Goal: Use online tool/utility: Utilize a website feature to perform a specific function

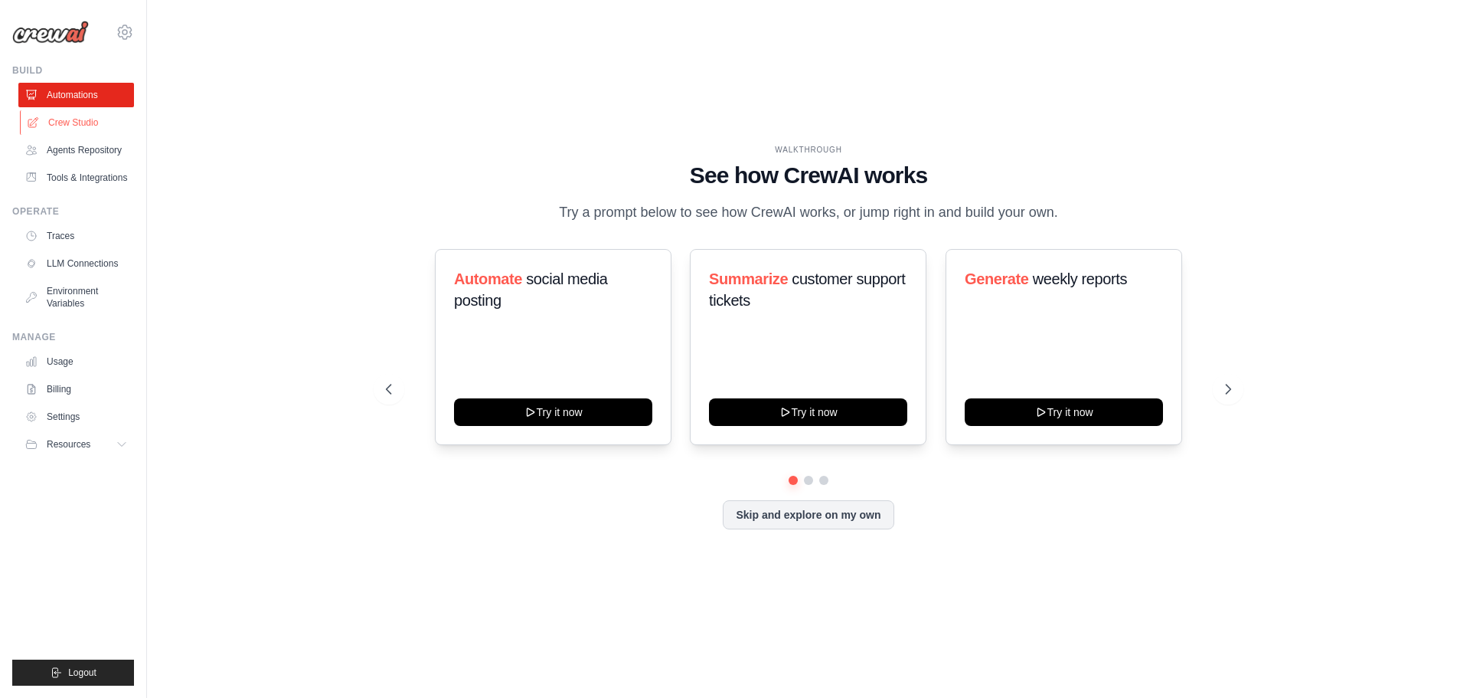
click at [93, 126] on link "Crew Studio" at bounding box center [78, 122] width 116 height 25
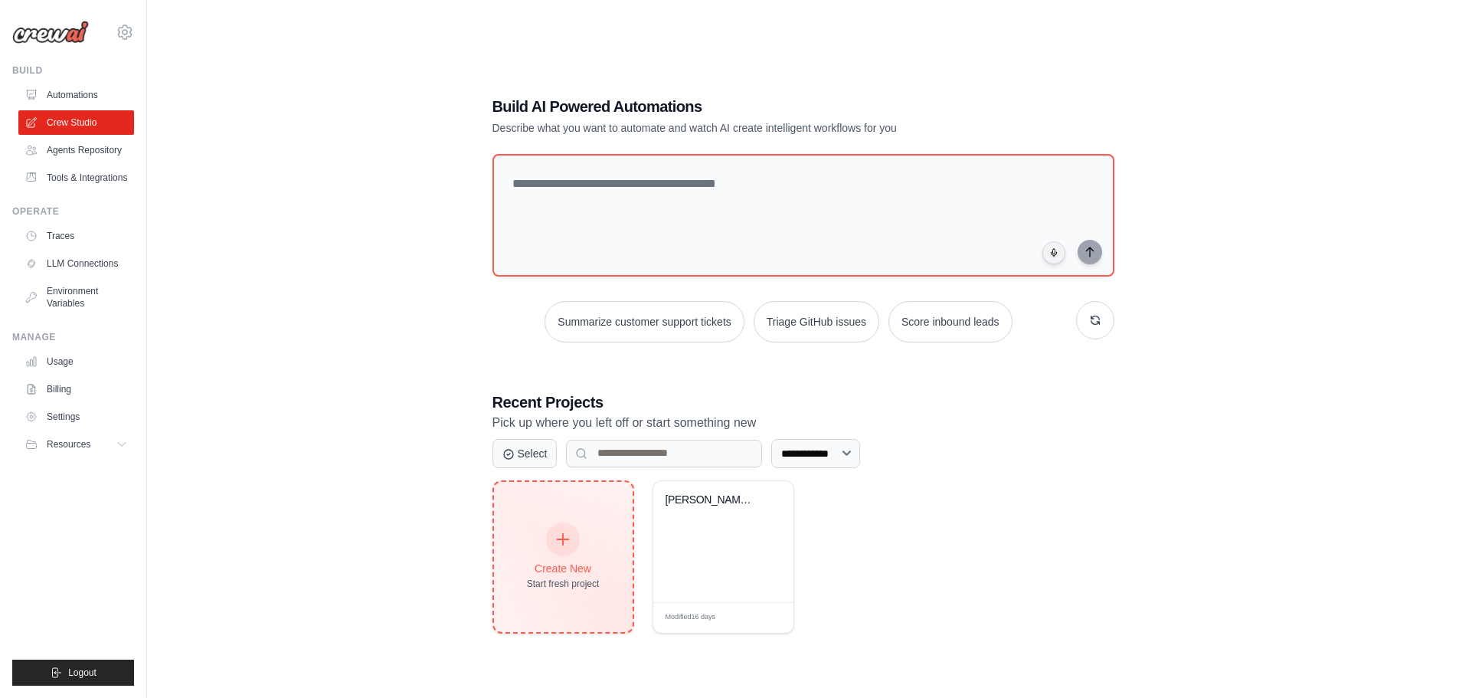
drag, startPoint x: 535, startPoint y: 558, endPoint x: 444, endPoint y: 568, distance: 91.8
click at [532, 559] on div "Create New Start fresh project" at bounding box center [563, 557] width 73 height 66
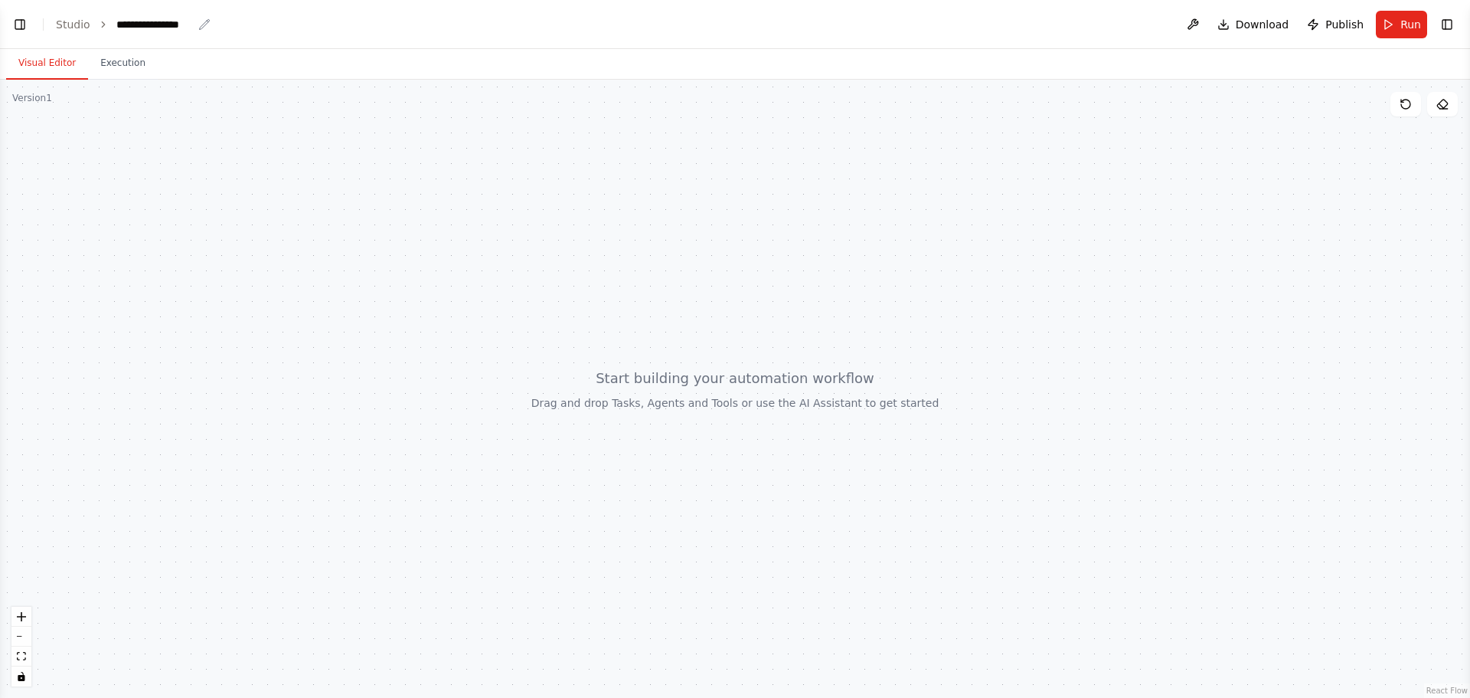
click at [129, 27] on div "**********" at bounding box center [154, 24] width 77 height 15
drag, startPoint x: 188, startPoint y: 24, endPoint x: 36, endPoint y: 29, distance: 151.7
click at [36, 29] on header "**********" at bounding box center [735, 24] width 1470 height 49
click at [682, 188] on div at bounding box center [735, 389] width 1470 height 618
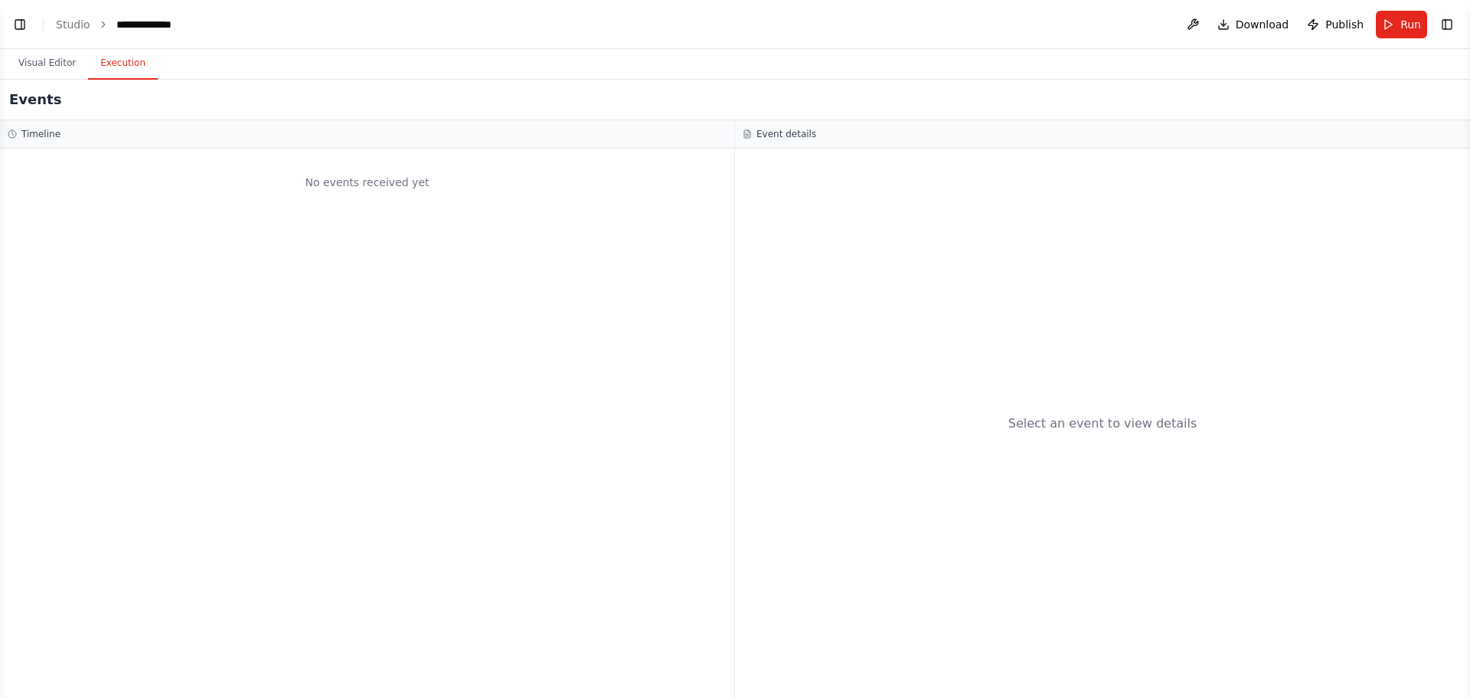
click at [129, 70] on button "Execution" at bounding box center [123, 63] width 70 height 32
click at [63, 74] on button "Visual Editor" at bounding box center [47, 63] width 82 height 32
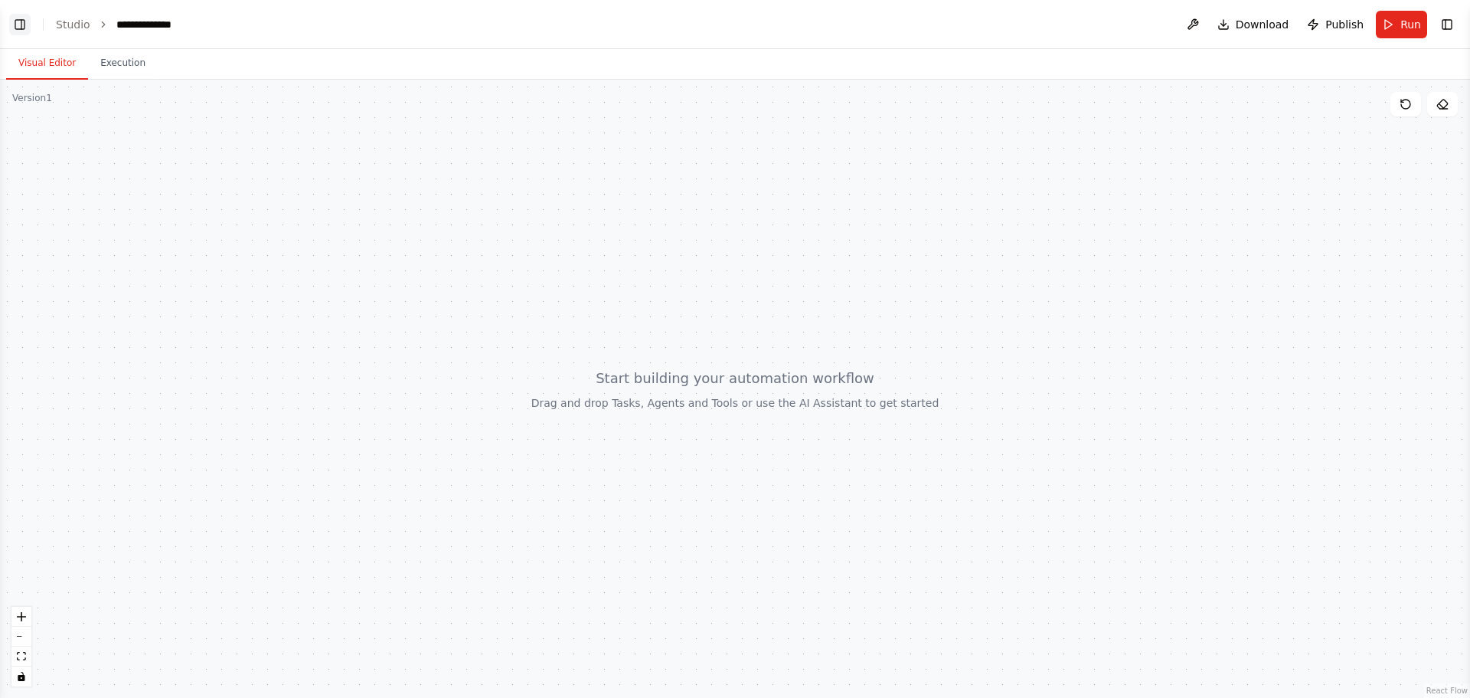
click at [21, 23] on button "Toggle Left Sidebar" at bounding box center [19, 24] width 21 height 21
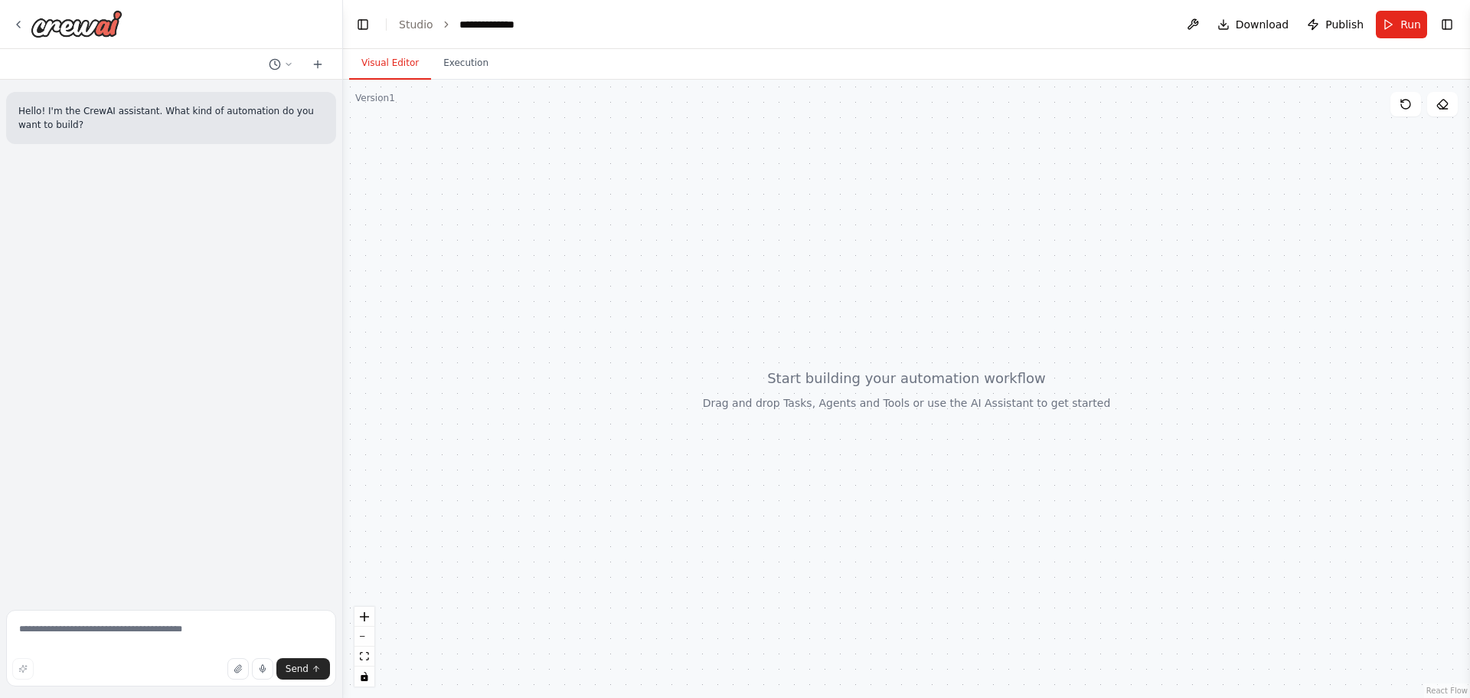
click at [162, 200] on div "Hello! I'm the CrewAI assistant. What kind of automation do you want to build?" at bounding box center [171, 342] width 342 height 524
click at [96, 633] on textarea at bounding box center [171, 648] width 330 height 77
paste textarea "**********"
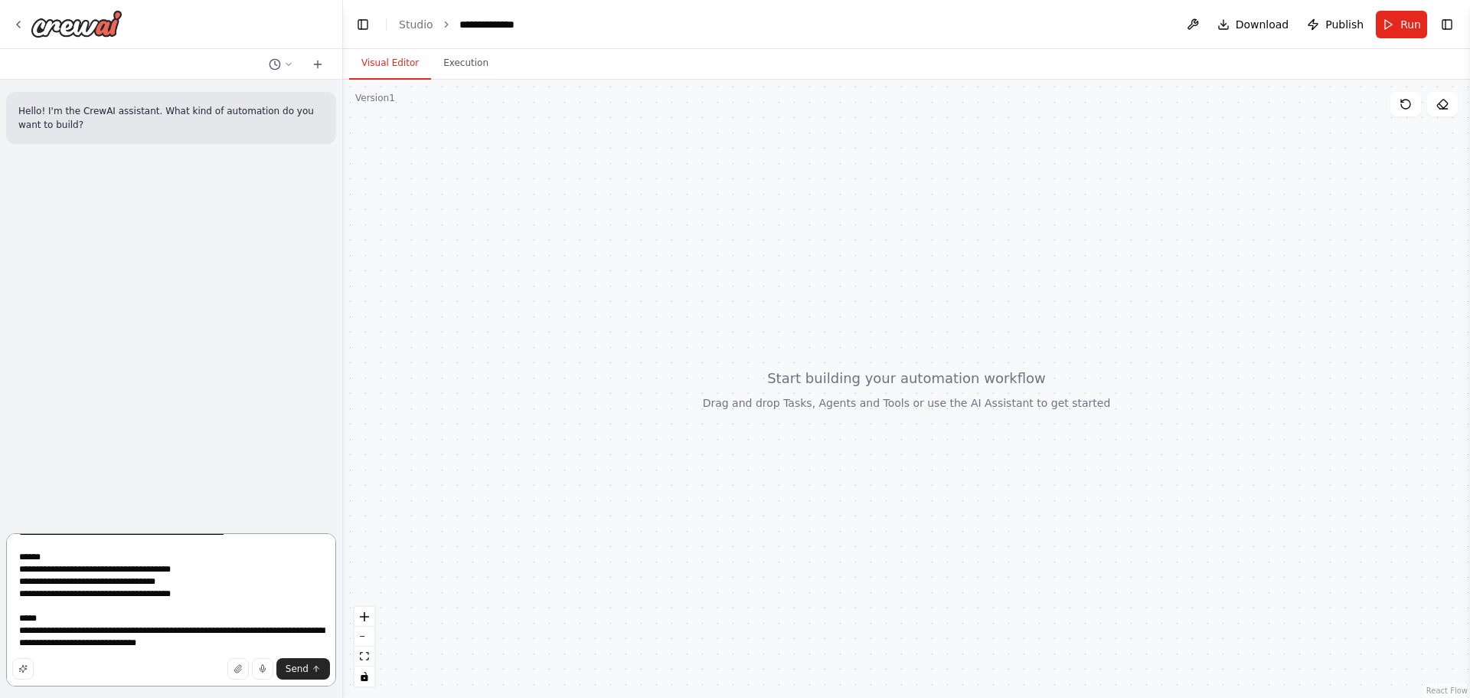
type textarea "**********"
click at [303, 672] on span "Send" at bounding box center [297, 668] width 23 height 12
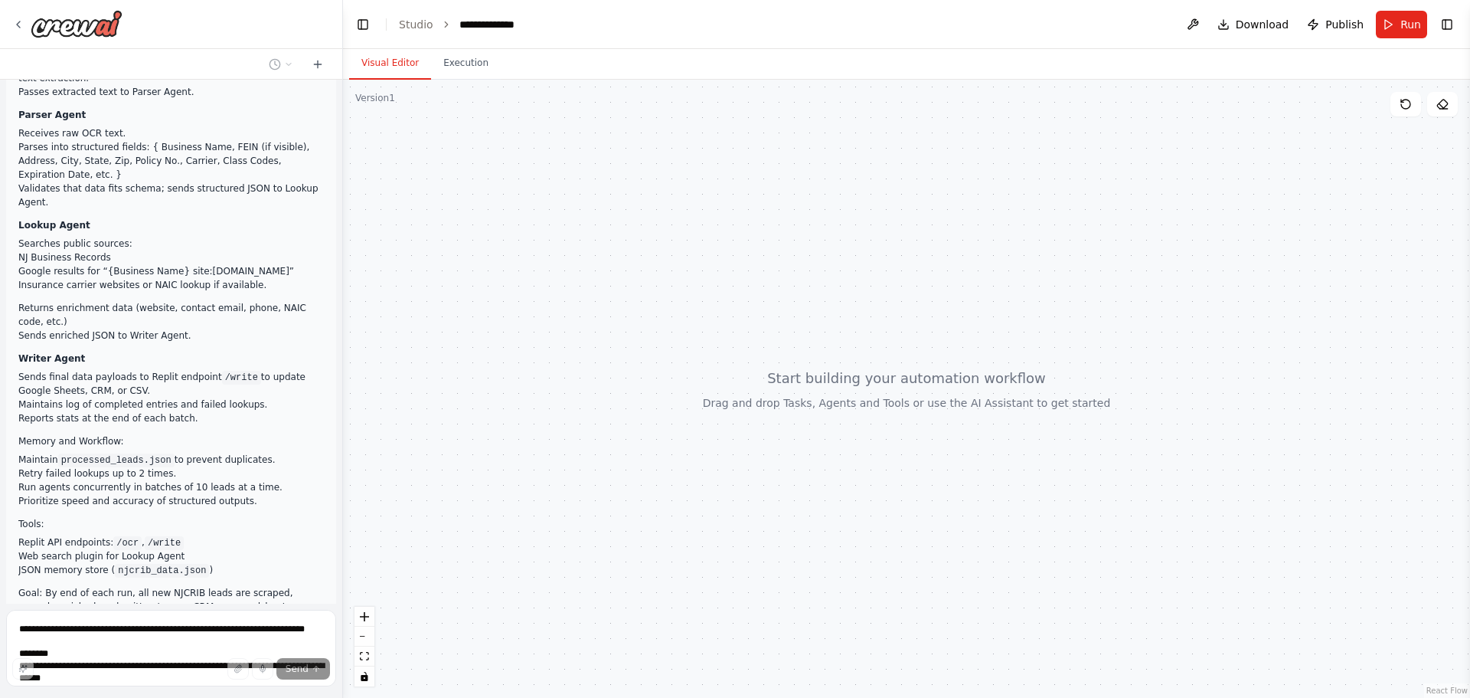
scroll to position [292, 0]
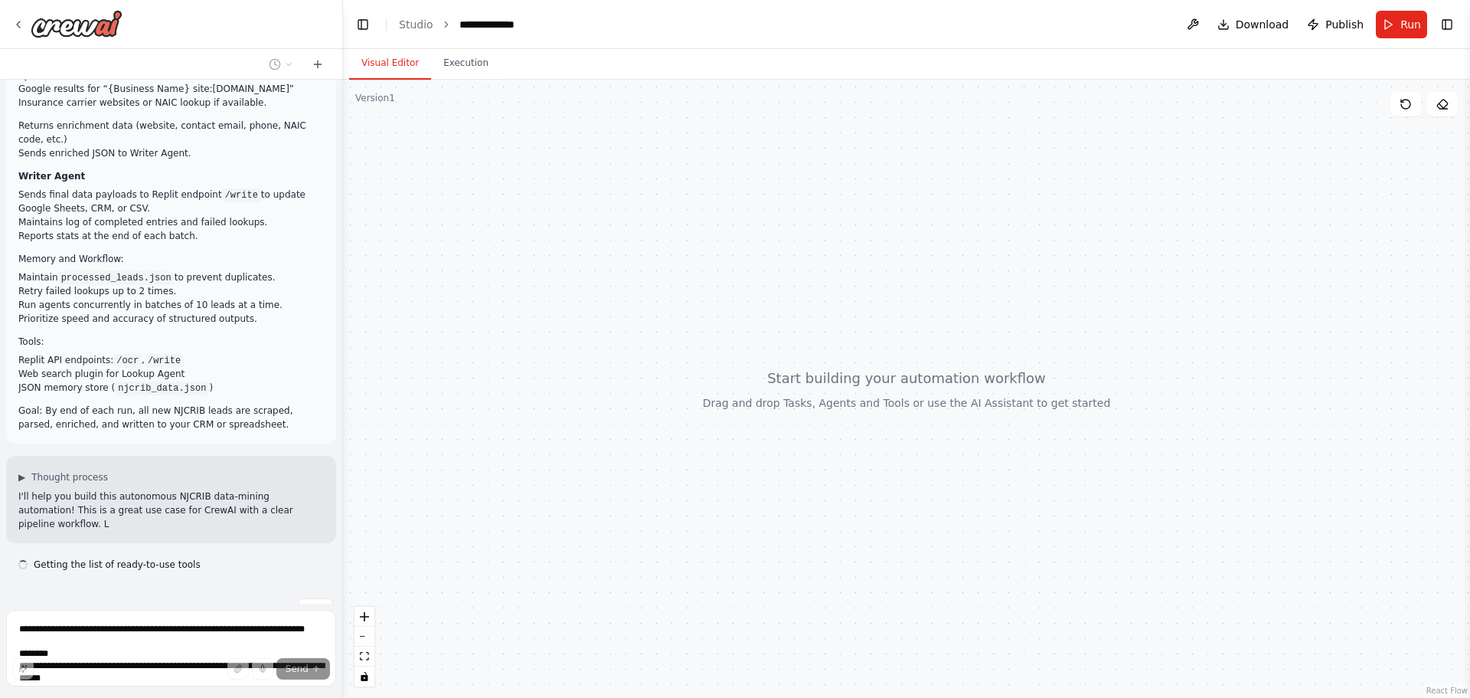
click at [1232, 358] on div at bounding box center [906, 389] width 1127 height 618
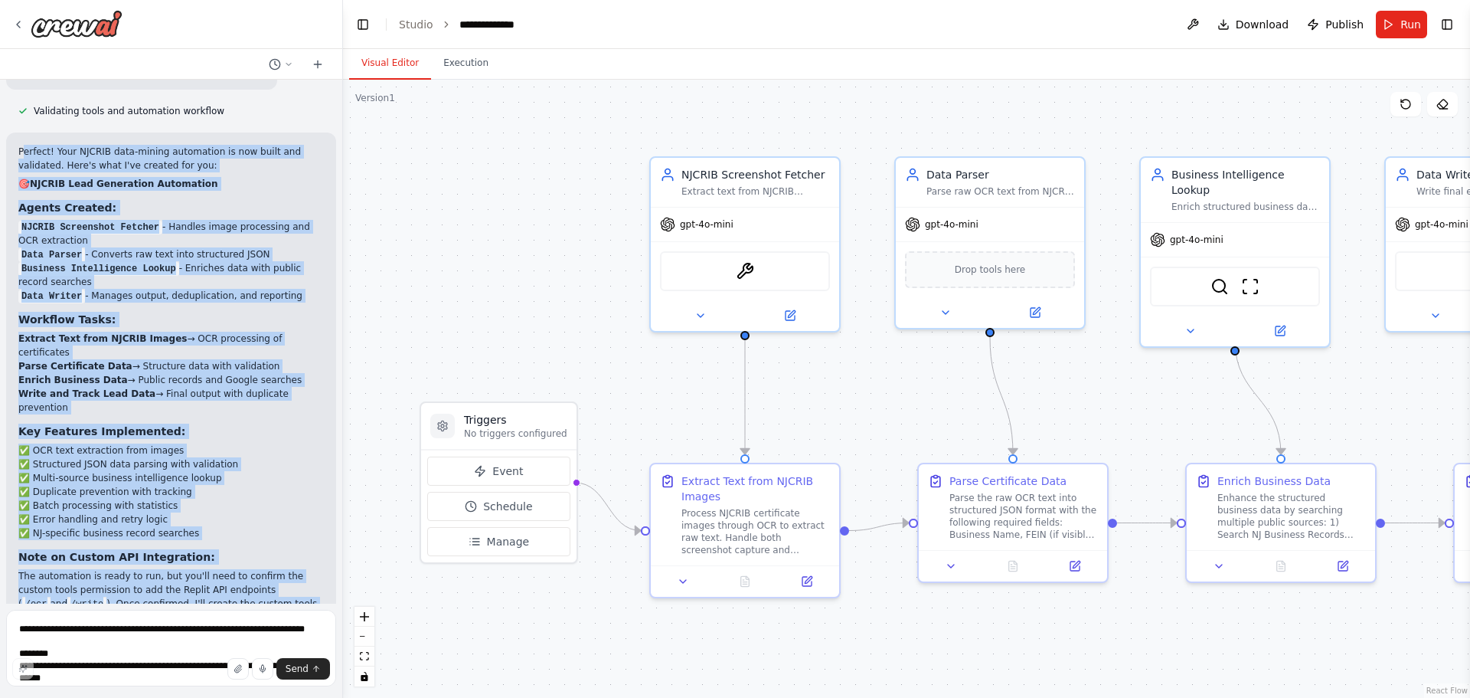
scroll to position [2073, 0]
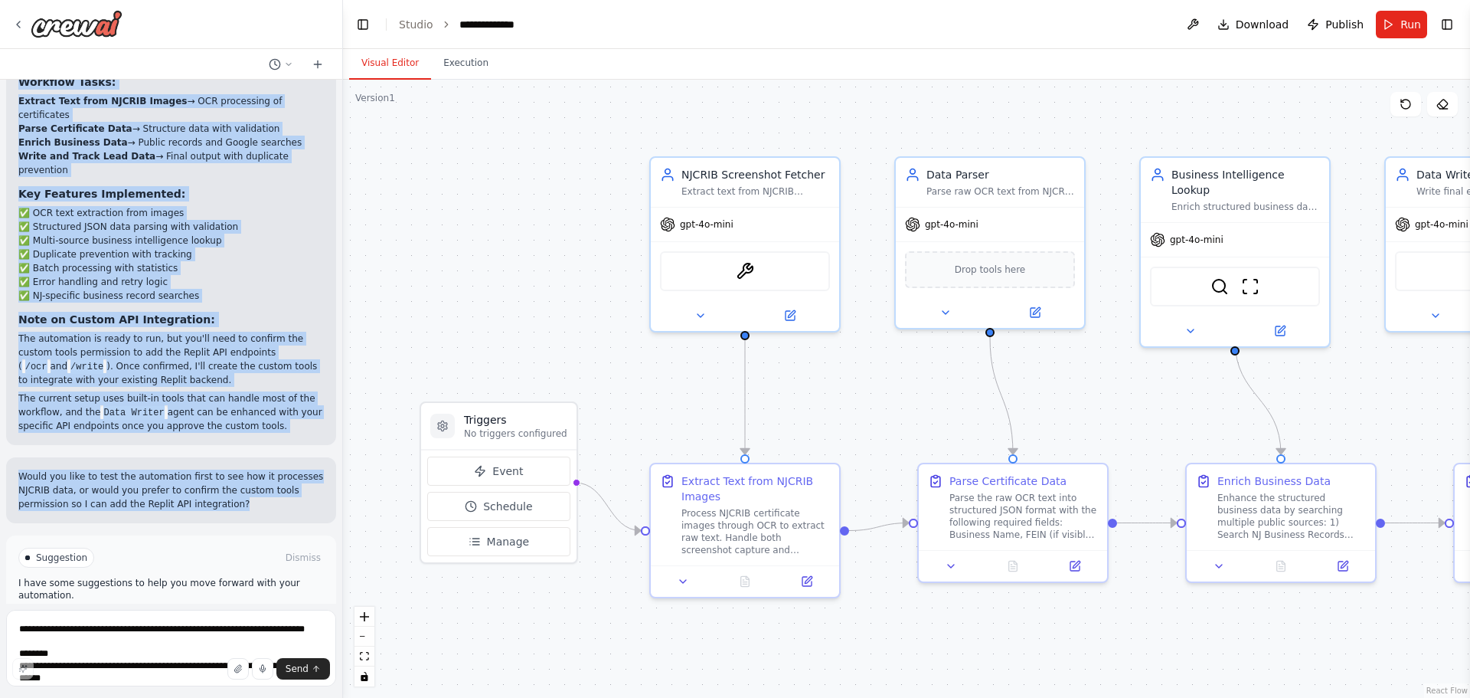
drag, startPoint x: 21, startPoint y: 264, endPoint x: 268, endPoint y: 443, distance: 304.4
click at [268, 443] on div "Hello! I'm the CrewAI assistant. What kind of automation do you want to build? …" at bounding box center [171, 342] width 342 height 524
copy div "loremi! Dolo SITAME cons-adipis elitseddoe te inc utlab etd magnaaliq. Enim'a m…"
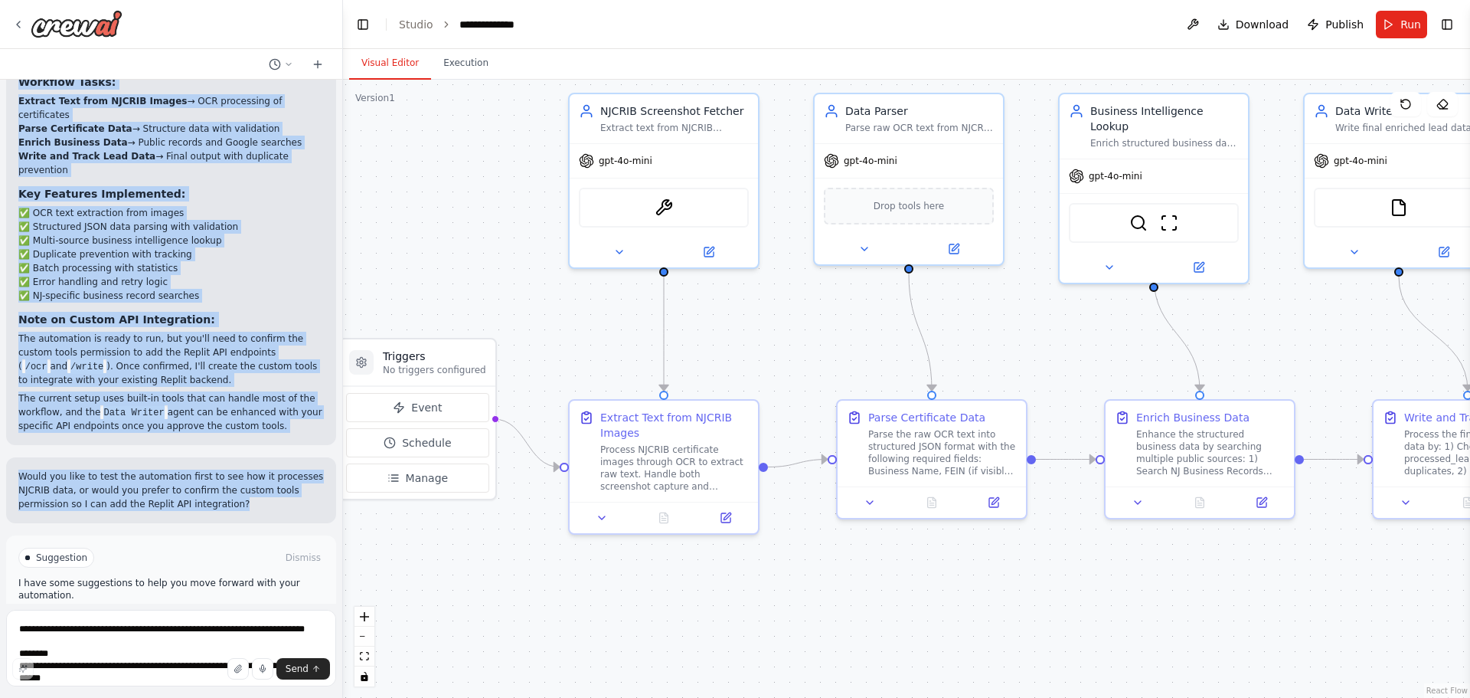
drag, startPoint x: 958, startPoint y: 670, endPoint x: 884, endPoint y: 604, distance: 99.3
click at [884, 604] on div ".deletable-edge-delete-btn { width: 20px; height: 20px; border: 0px solid #ffff…" at bounding box center [906, 389] width 1127 height 618
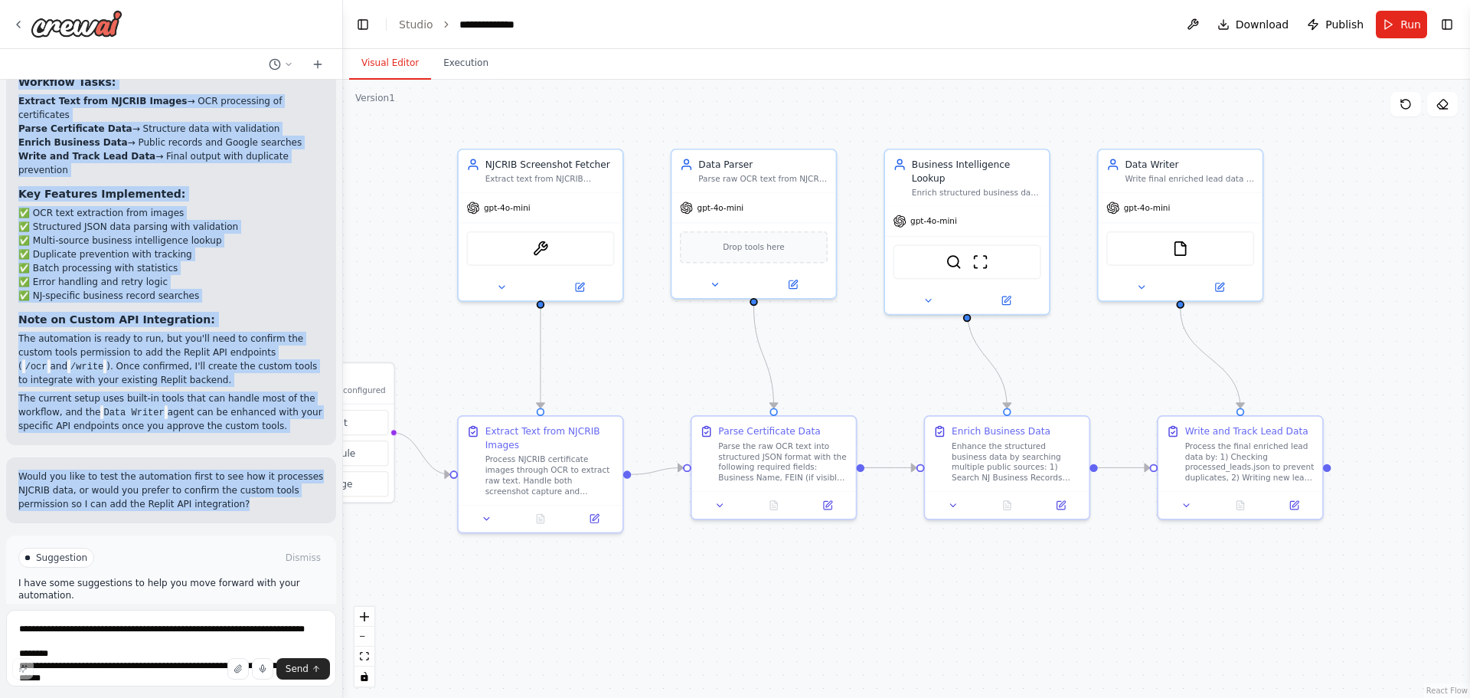
drag, startPoint x: 1057, startPoint y: 590, endPoint x: 937, endPoint y: 583, distance: 120.4
click at [937, 583] on div ".deletable-edge-delete-btn { width: 20px; height: 20px; border: 0px solid #ffff…" at bounding box center [906, 389] width 1127 height 618
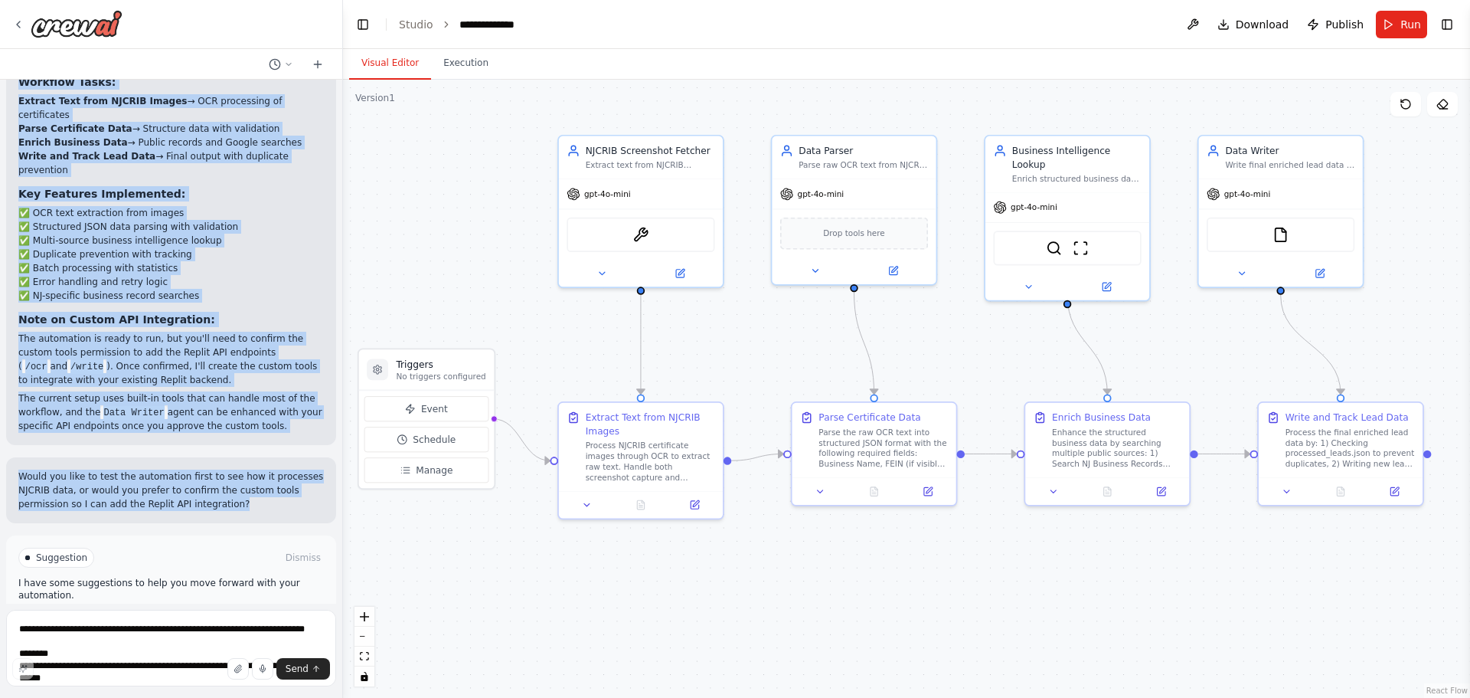
drag, startPoint x: 705, startPoint y: 104, endPoint x: 806, endPoint y: 90, distance: 101.3
click at [806, 90] on div ".deletable-edge-delete-btn { width: 20px; height: 20px; border: 0px solid #ffff…" at bounding box center [906, 389] width 1127 height 618
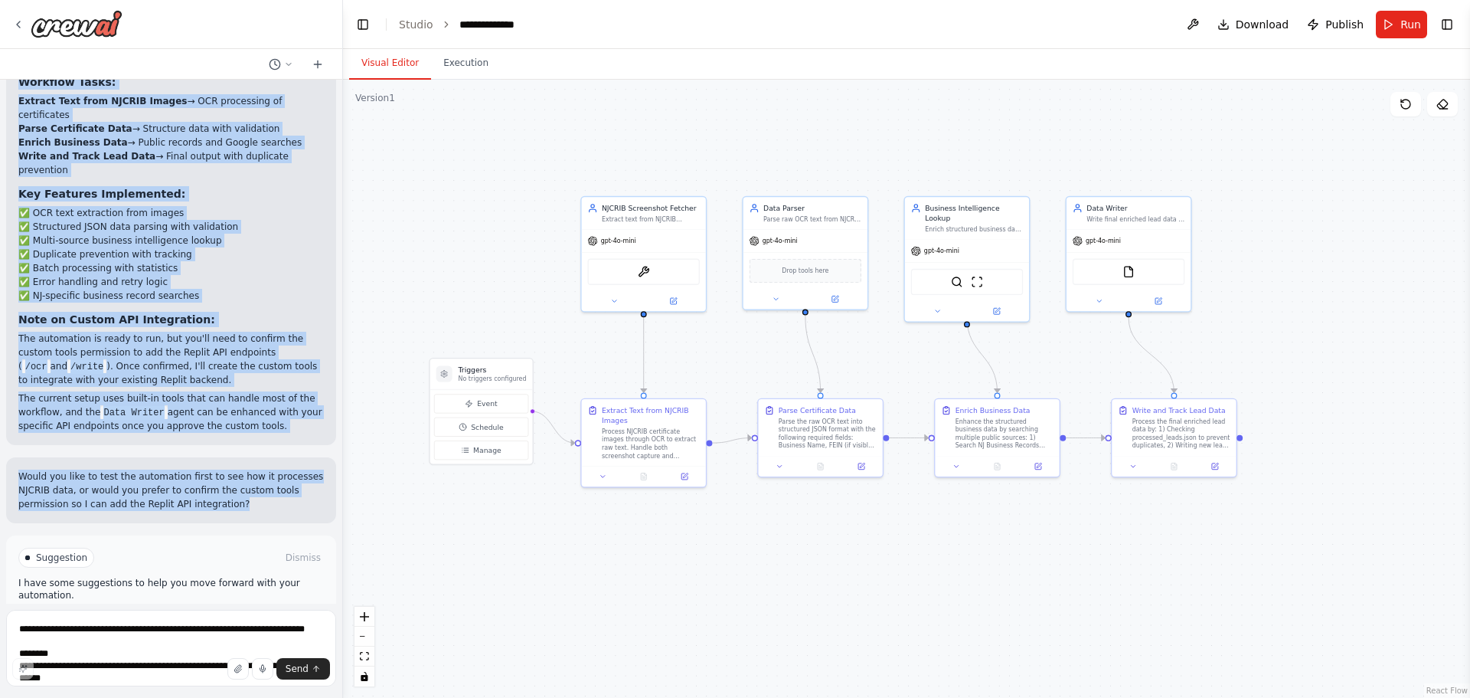
drag, startPoint x: 690, startPoint y: 582, endPoint x: 702, endPoint y: 563, distance: 22.3
click at [702, 563] on div ".deletable-edge-delete-btn { width: 20px; height: 20px; border: 0px solid #ffff…" at bounding box center [906, 389] width 1127 height 618
click at [815, 535] on div ".deletable-edge-delete-btn { width: 20px; height: 20px; border: 0px solid #ffff…" at bounding box center [906, 389] width 1127 height 618
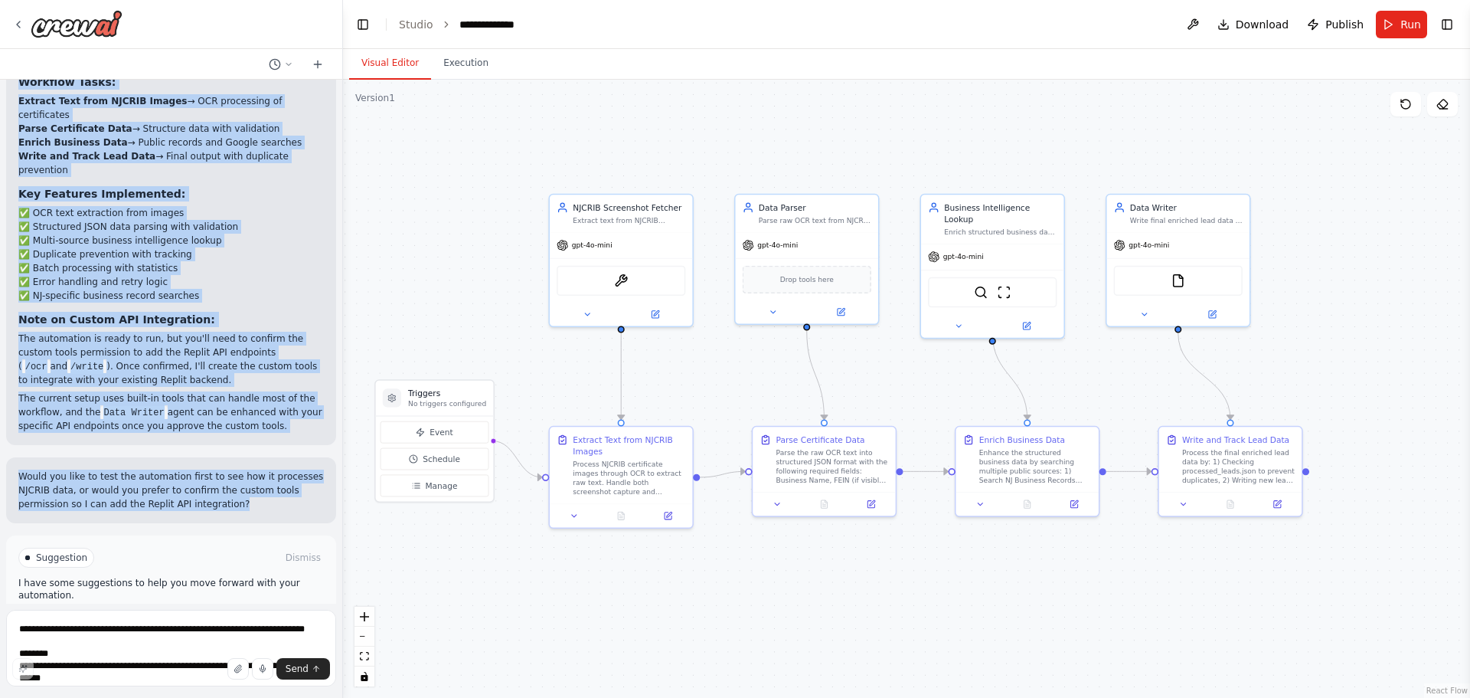
drag, startPoint x: 823, startPoint y: 564, endPoint x: 836, endPoint y: 608, distance: 45.6
click at [836, 607] on div ".deletable-edge-delete-btn { width: 20px; height: 20px; border: 0px solid #ffff…" at bounding box center [906, 389] width 1127 height 618
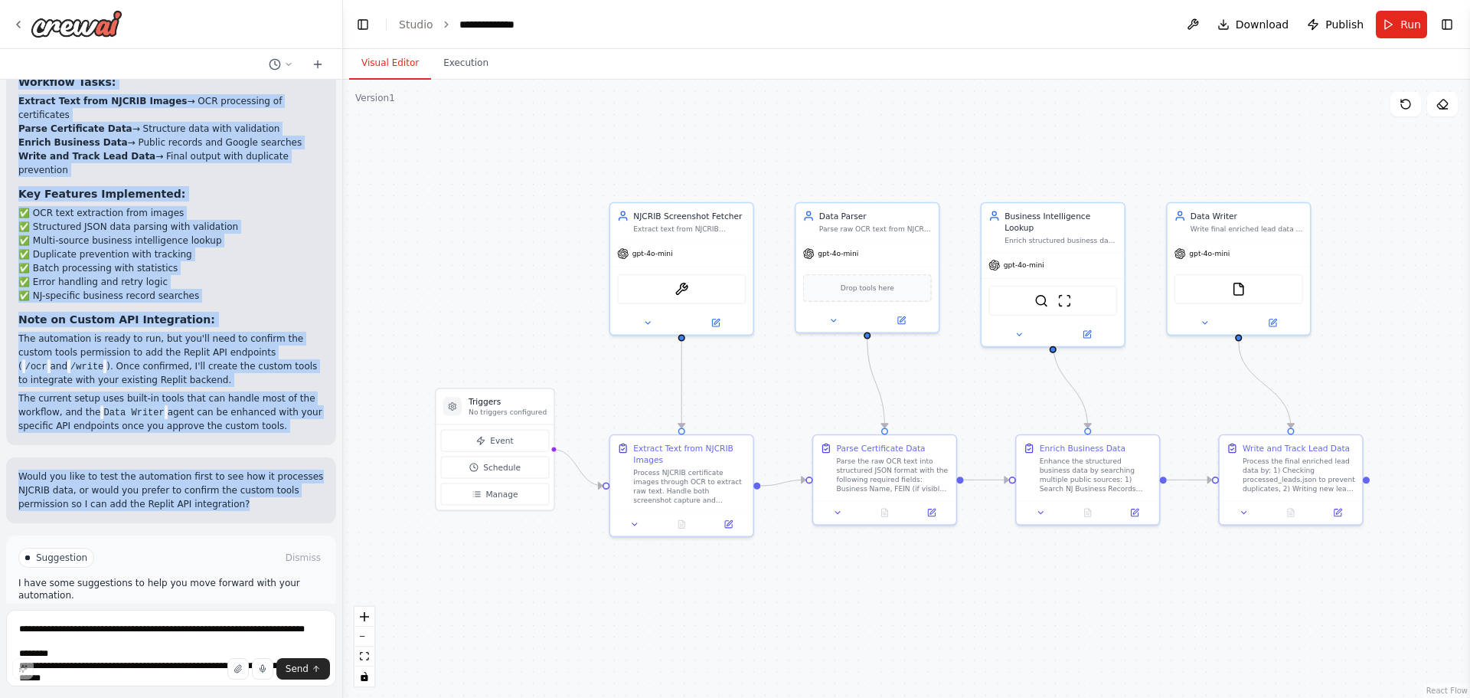
drag, startPoint x: 937, startPoint y: 590, endPoint x: 879, endPoint y: 600, distance: 58.3
click at [879, 600] on div ".deletable-edge-delete-btn { width: 20px; height: 20px; border: 0px solid #ffff…" at bounding box center [906, 389] width 1127 height 618
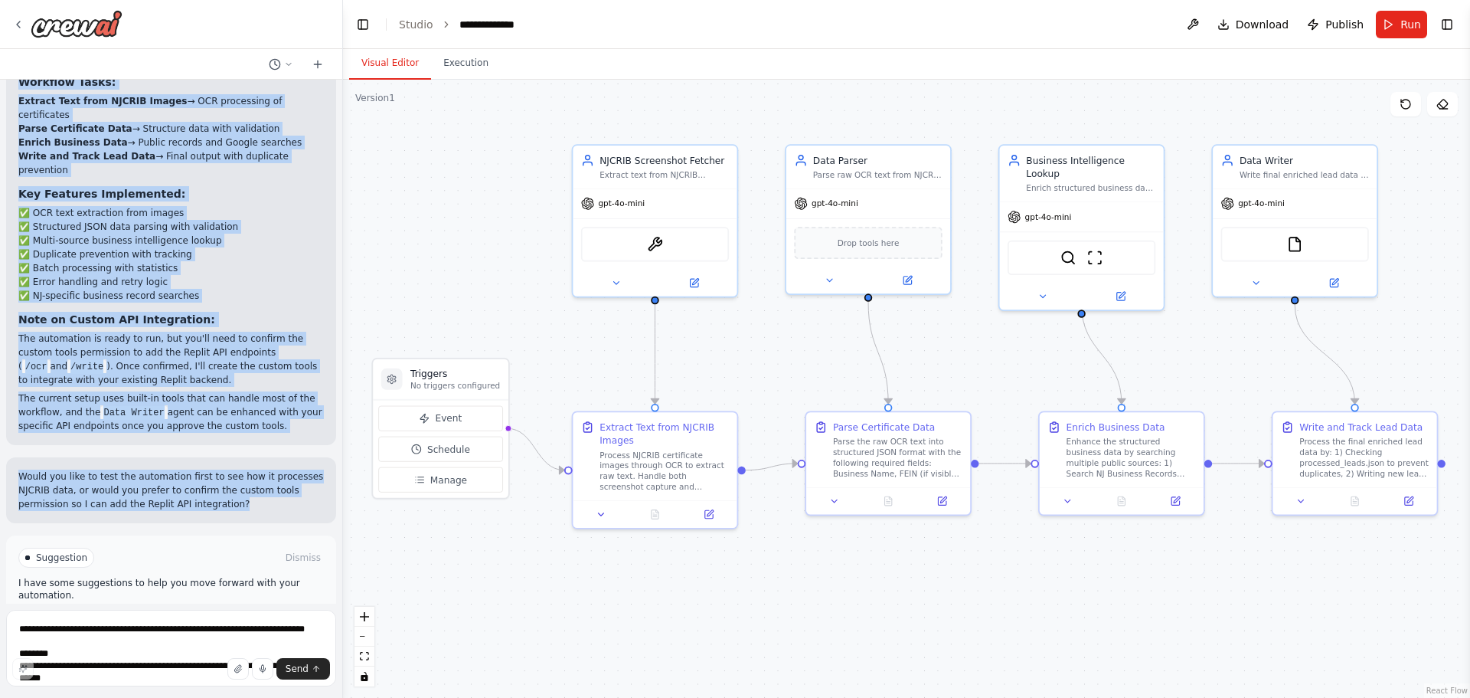
click at [873, 600] on div ".deletable-edge-delete-btn { width: 20px; height: 20px; border: 0px solid #ffff…" at bounding box center [906, 389] width 1127 height 618
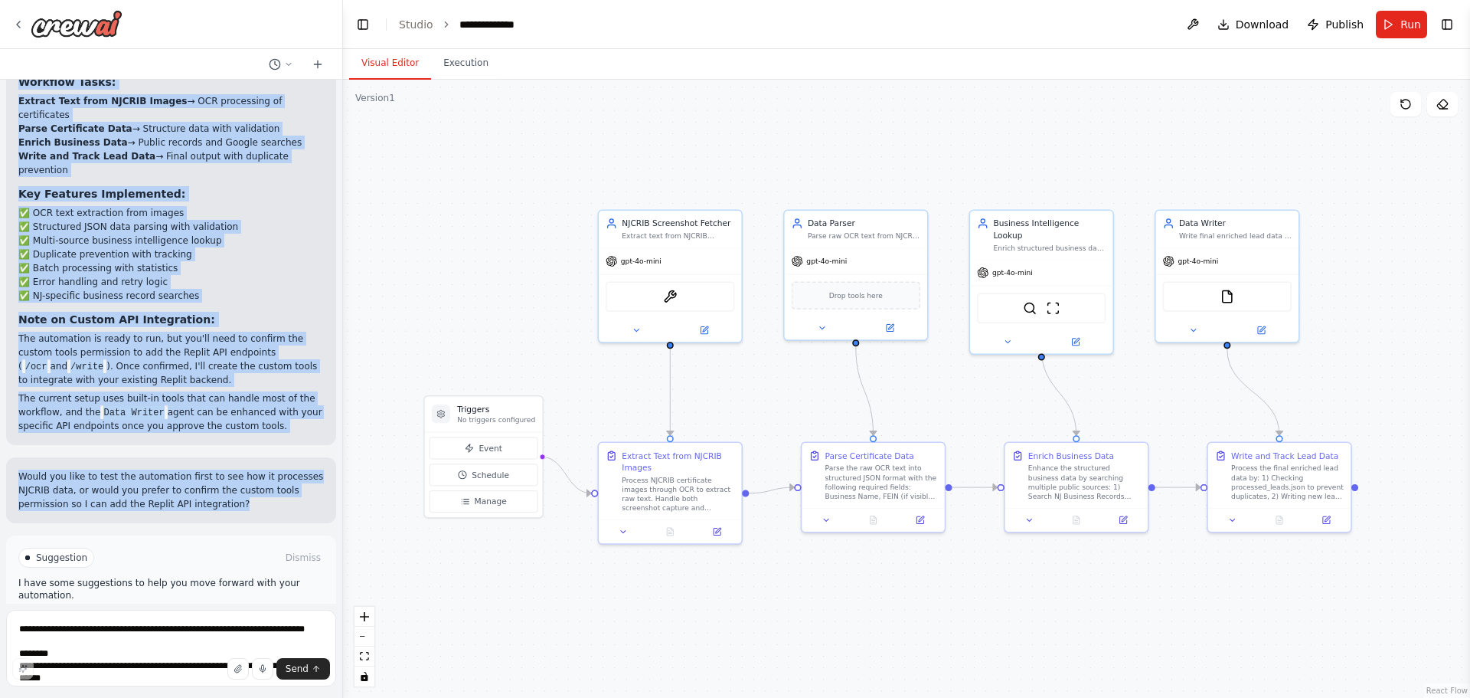
click at [1073, 605] on div ".deletable-edge-delete-btn { width: 20px; height: 20px; border: 0px solid #ffff…" at bounding box center [906, 389] width 1127 height 618
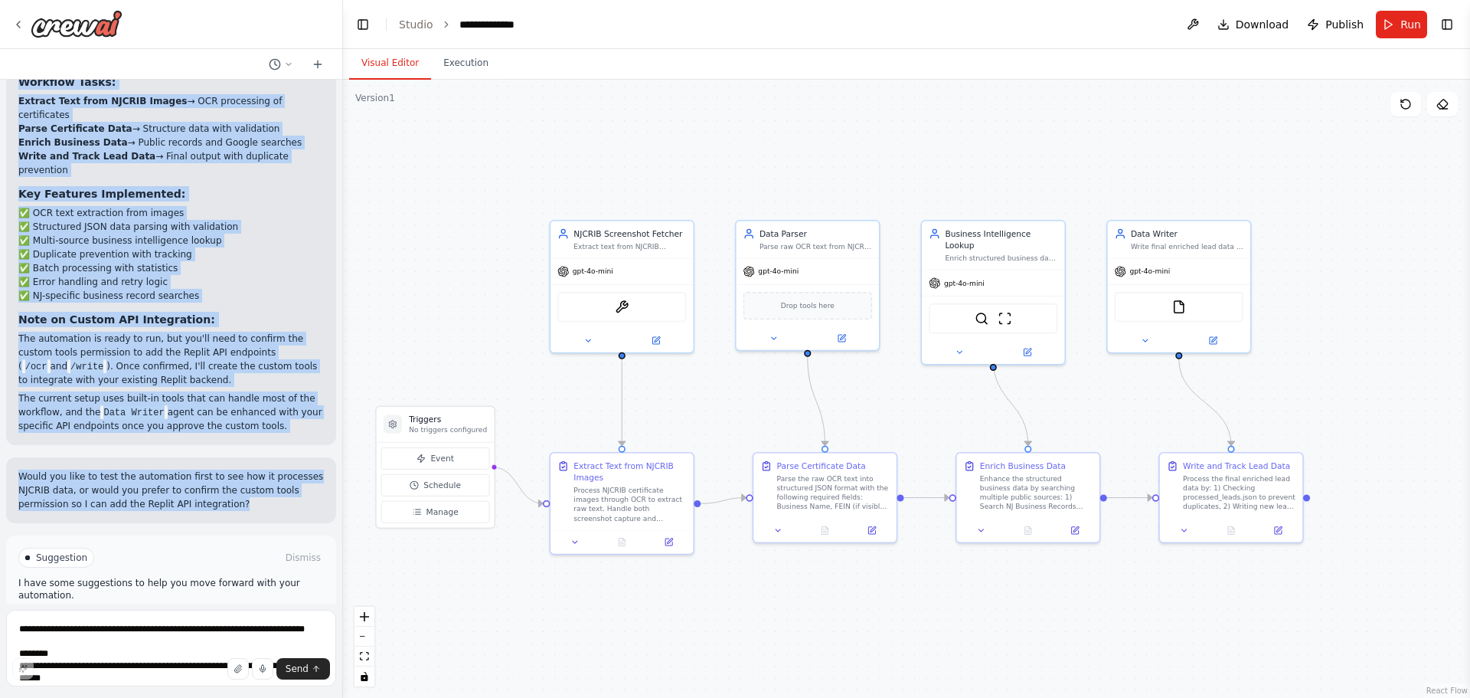
drag, startPoint x: 518, startPoint y: 203, endPoint x: 478, endPoint y: 210, distance: 40.4
click at [478, 210] on div ".deletable-edge-delete-btn { width: 20px; height: 20px; border: 0px solid #ffff…" at bounding box center [906, 389] width 1127 height 618
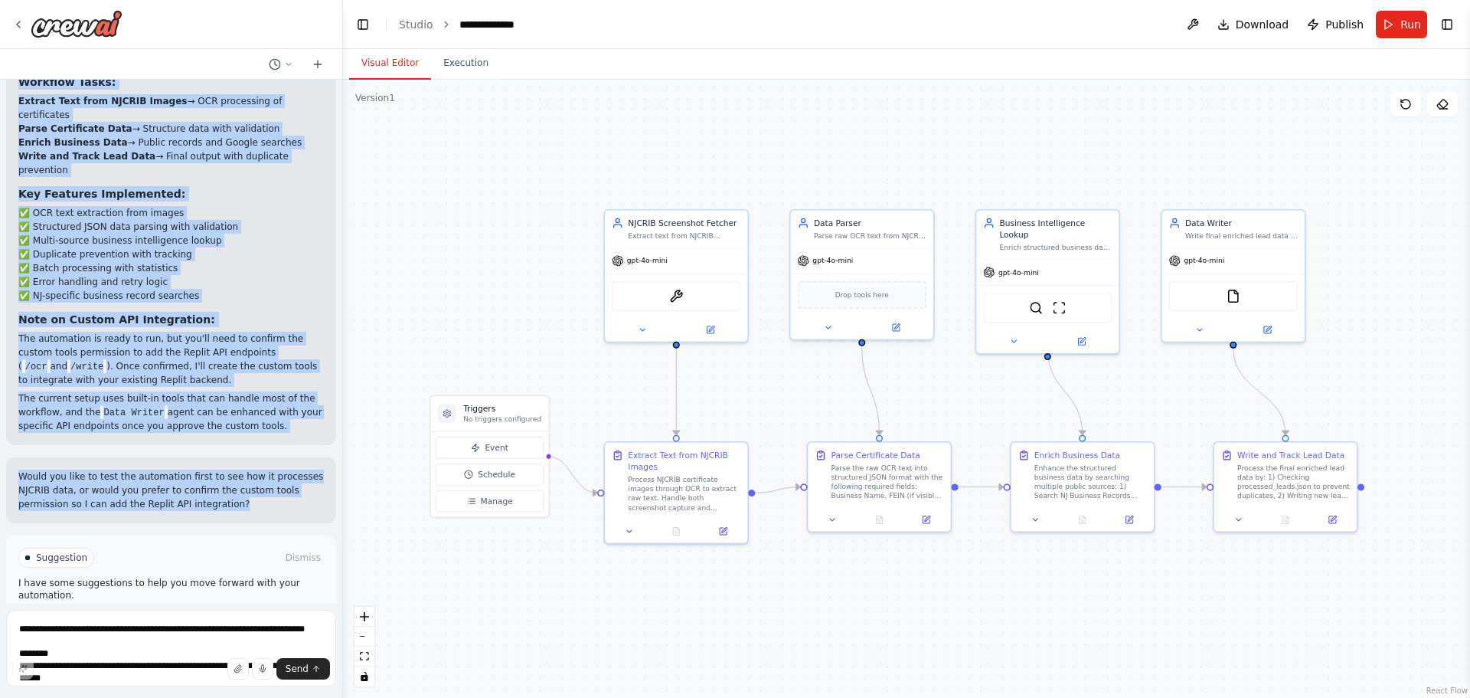
drag, startPoint x: 545, startPoint y: 201, endPoint x: 594, endPoint y: 191, distance: 50.2
click at [594, 191] on div ".deletable-edge-delete-btn { width: 20px; height: 20px; border: 0px solid #ffff…" at bounding box center [906, 389] width 1127 height 618
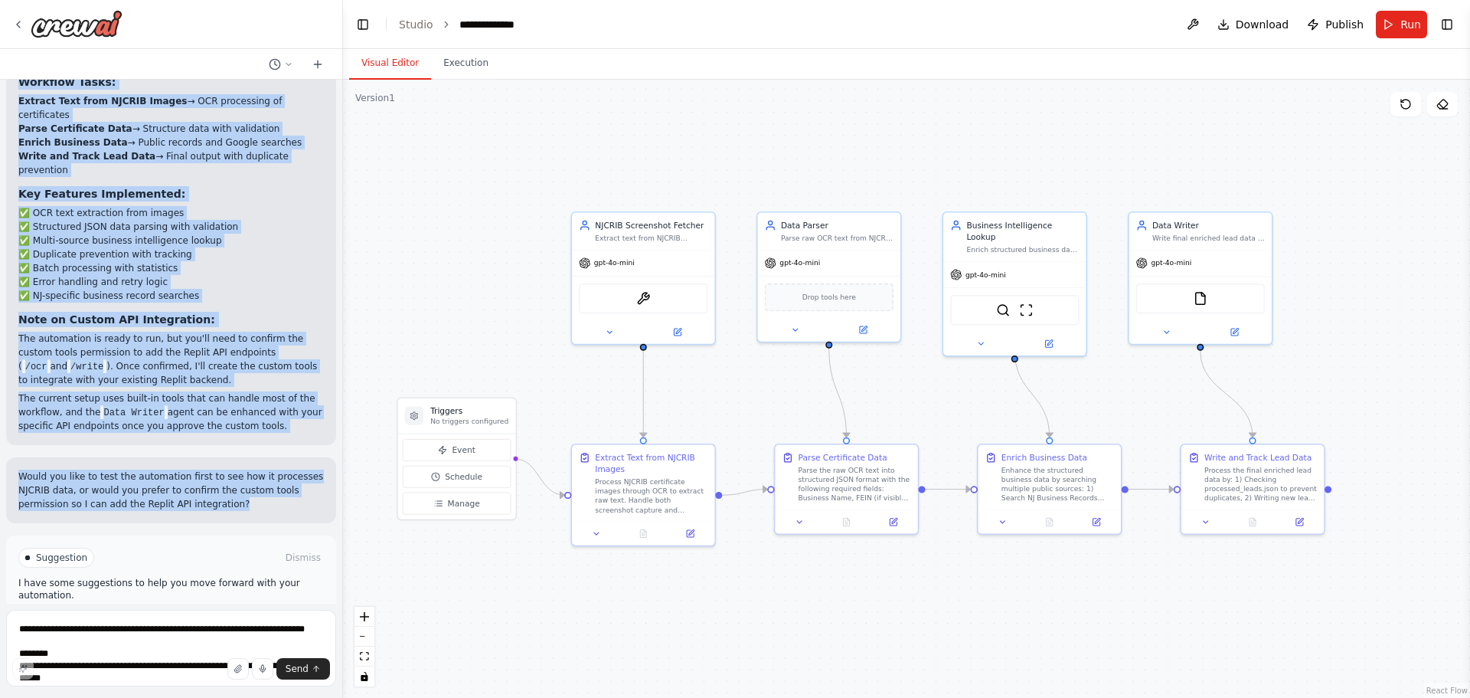
drag, startPoint x: 836, startPoint y: 587, endPoint x: 803, endPoint y: 590, distance: 33.0
click at [803, 590] on div ".deletable-edge-delete-btn { width: 20px; height: 20px; border: 0px solid #ffff…" at bounding box center [906, 389] width 1127 height 618
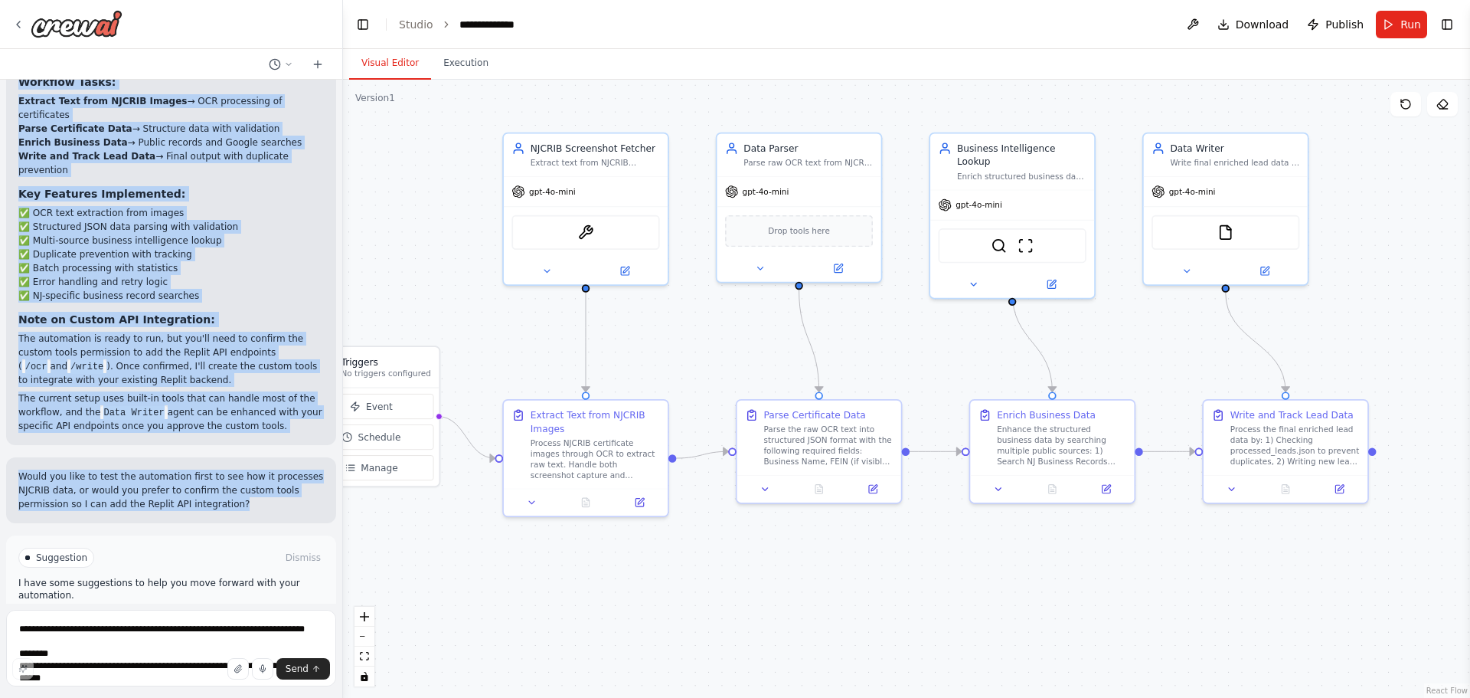
click at [426, 312] on div ".deletable-edge-delete-btn { width: 20px; height: 20px; border: 0px solid #ffff…" at bounding box center [906, 389] width 1127 height 618
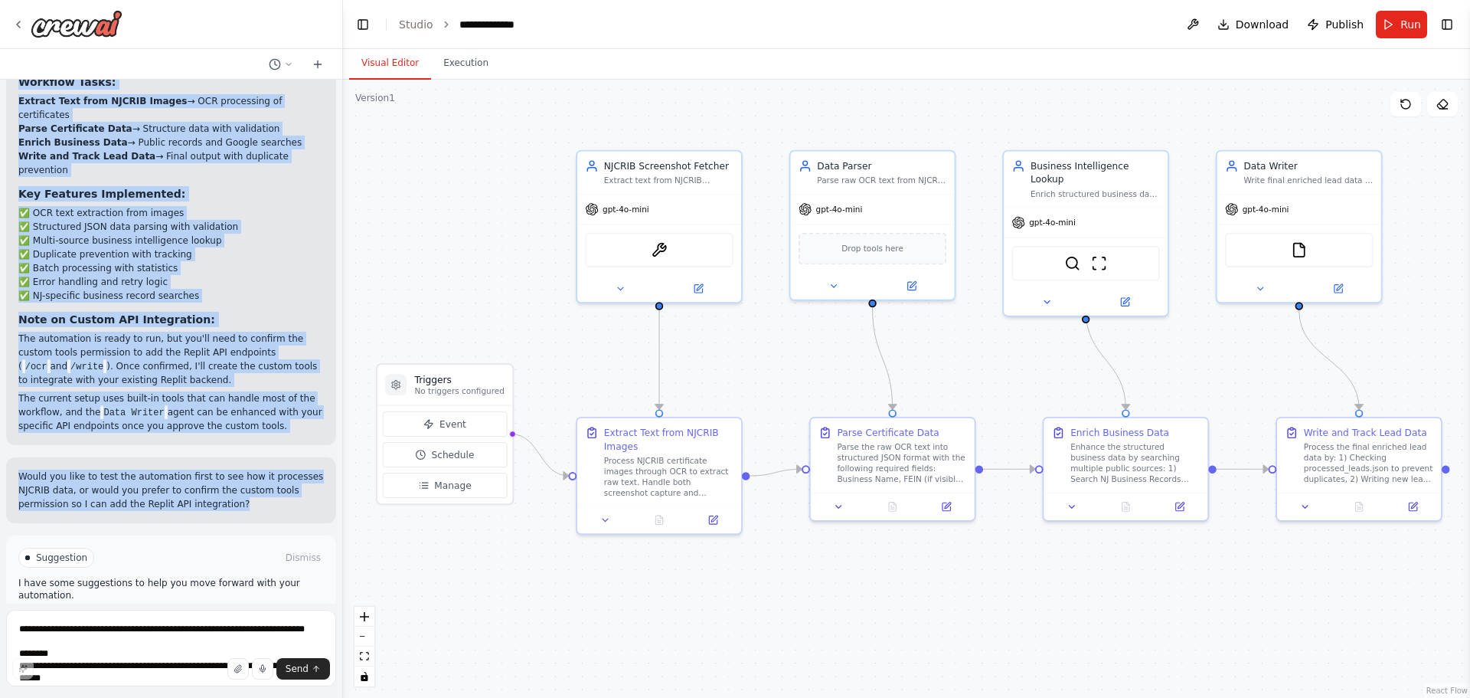
drag, startPoint x: 576, startPoint y: 580, endPoint x: 649, endPoint y: 598, distance: 75.0
click at [649, 597] on div ".deletable-edge-delete-btn { width: 20px; height: 20px; border: 0px solid #ffff…" at bounding box center [906, 389] width 1127 height 618
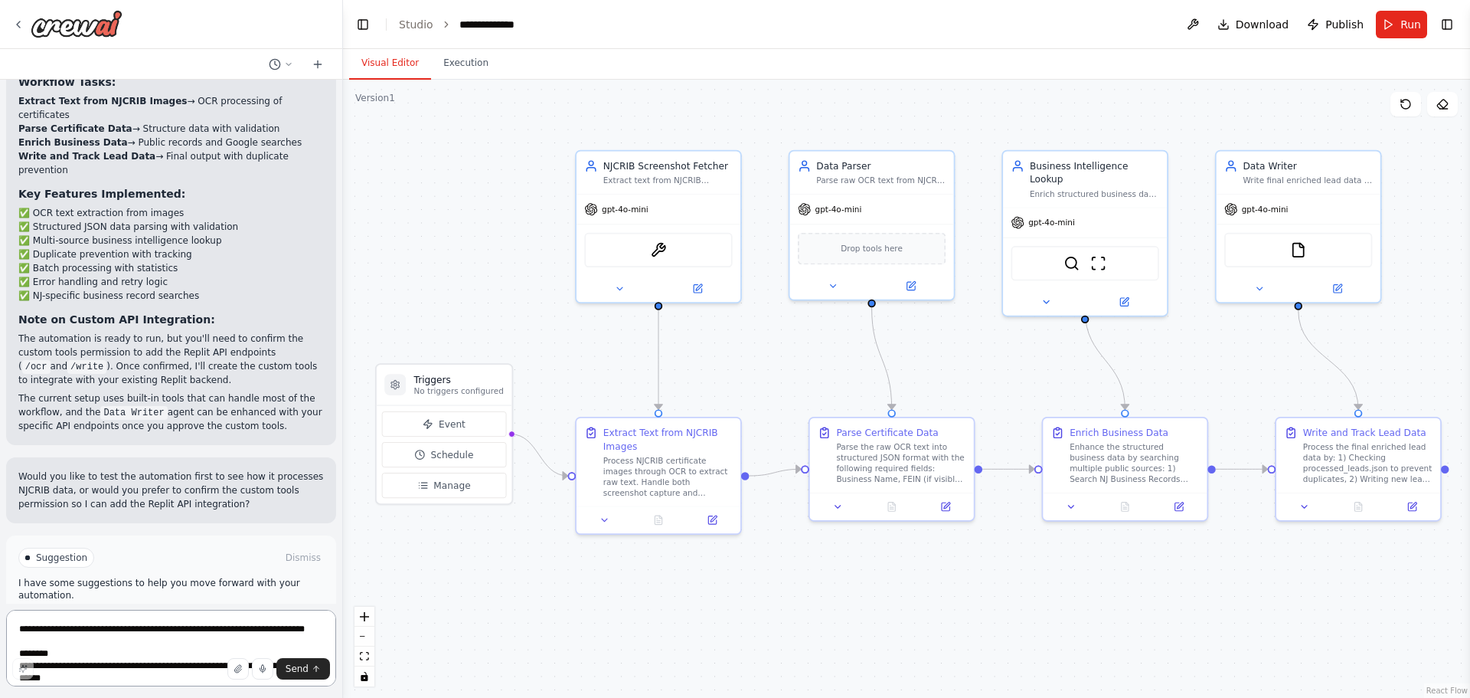
click at [72, 629] on textarea at bounding box center [171, 648] width 330 height 77
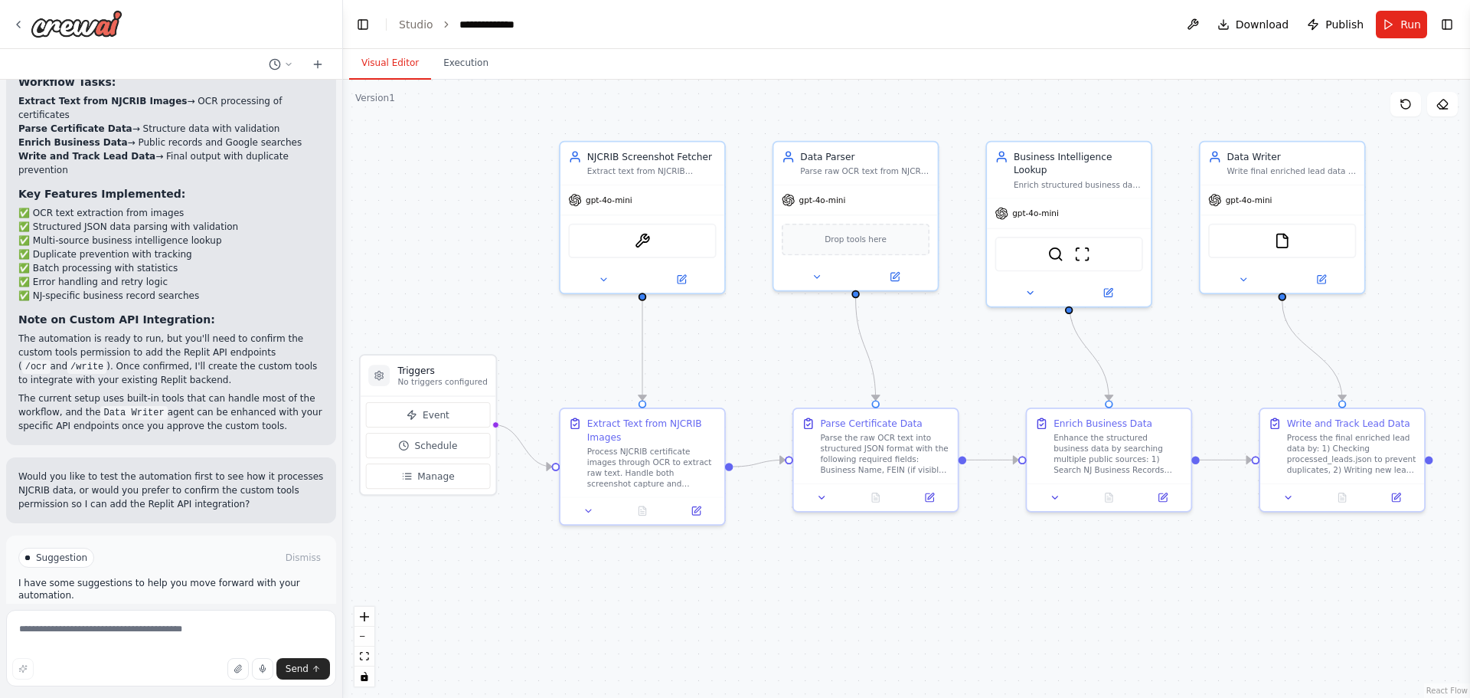
drag, startPoint x: 491, startPoint y: 259, endPoint x: 476, endPoint y: 250, distance: 17.9
click at [476, 250] on div ".deletable-edge-delete-btn { width: 20px; height: 20px; border: 0px solid #ffff…" at bounding box center [906, 389] width 1127 height 618
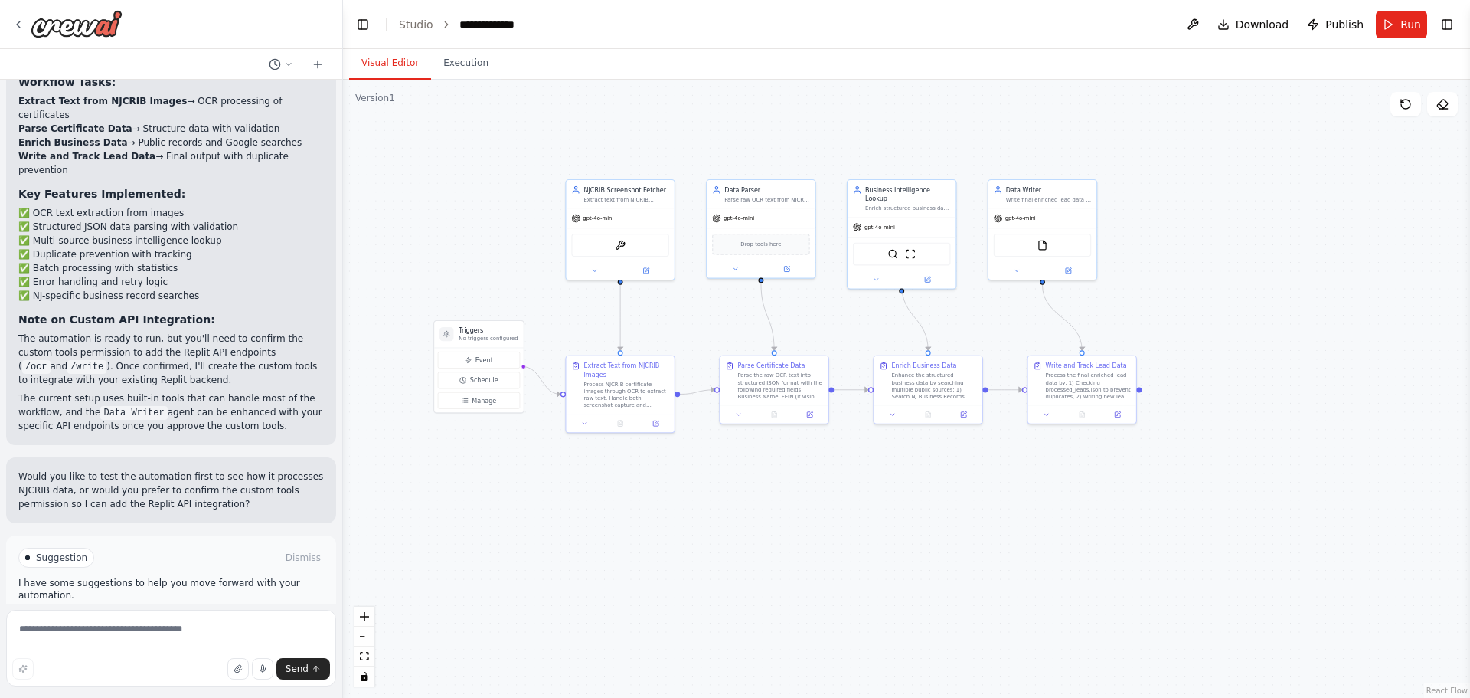
drag, startPoint x: 442, startPoint y: 218, endPoint x: 492, endPoint y: 214, distance: 49.9
click at [488, 214] on div ".deletable-edge-delete-btn { width: 20px; height: 20px; border: 0px solid #ffff…" at bounding box center [906, 389] width 1127 height 618
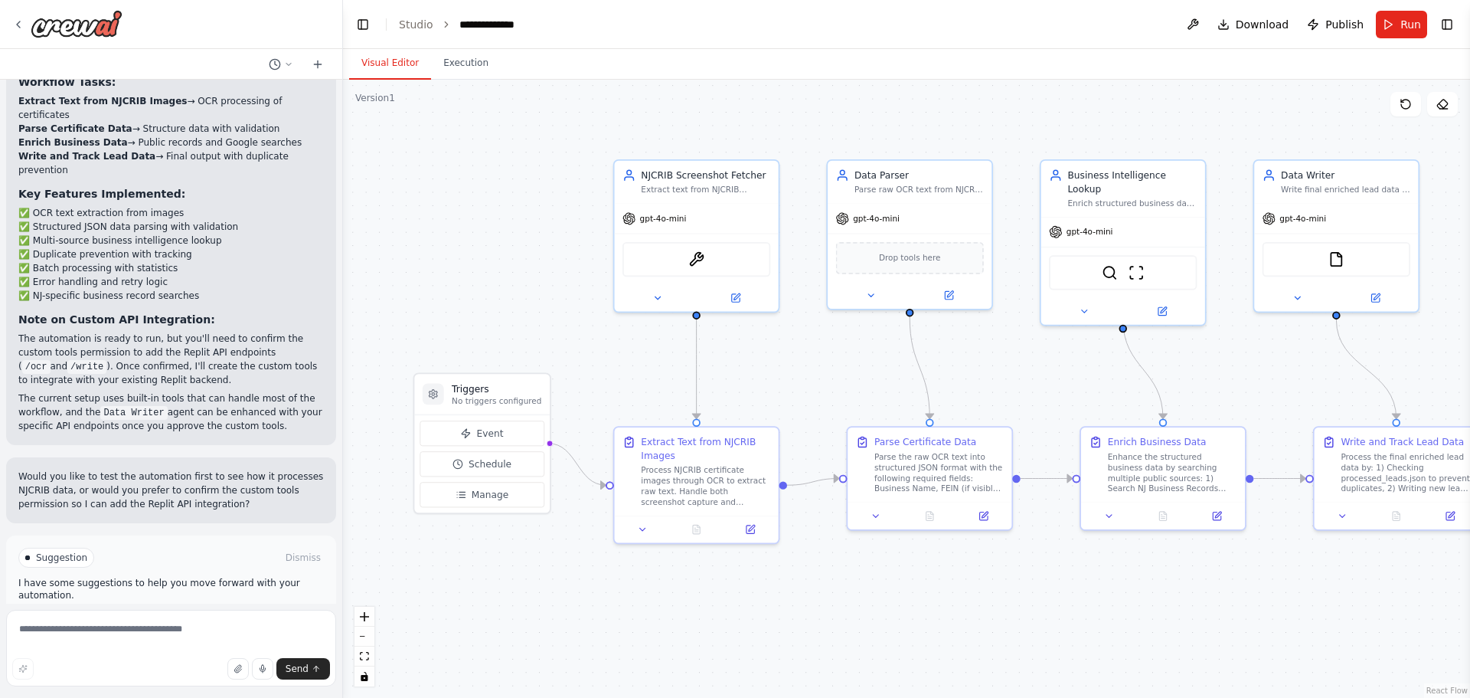
drag, startPoint x: 489, startPoint y: 218, endPoint x: 473, endPoint y: 220, distance: 16.9
click at [475, 220] on div ".deletable-edge-delete-btn { width: 20px; height: 20px; border: 0px solid #ffff…" at bounding box center [906, 389] width 1127 height 618
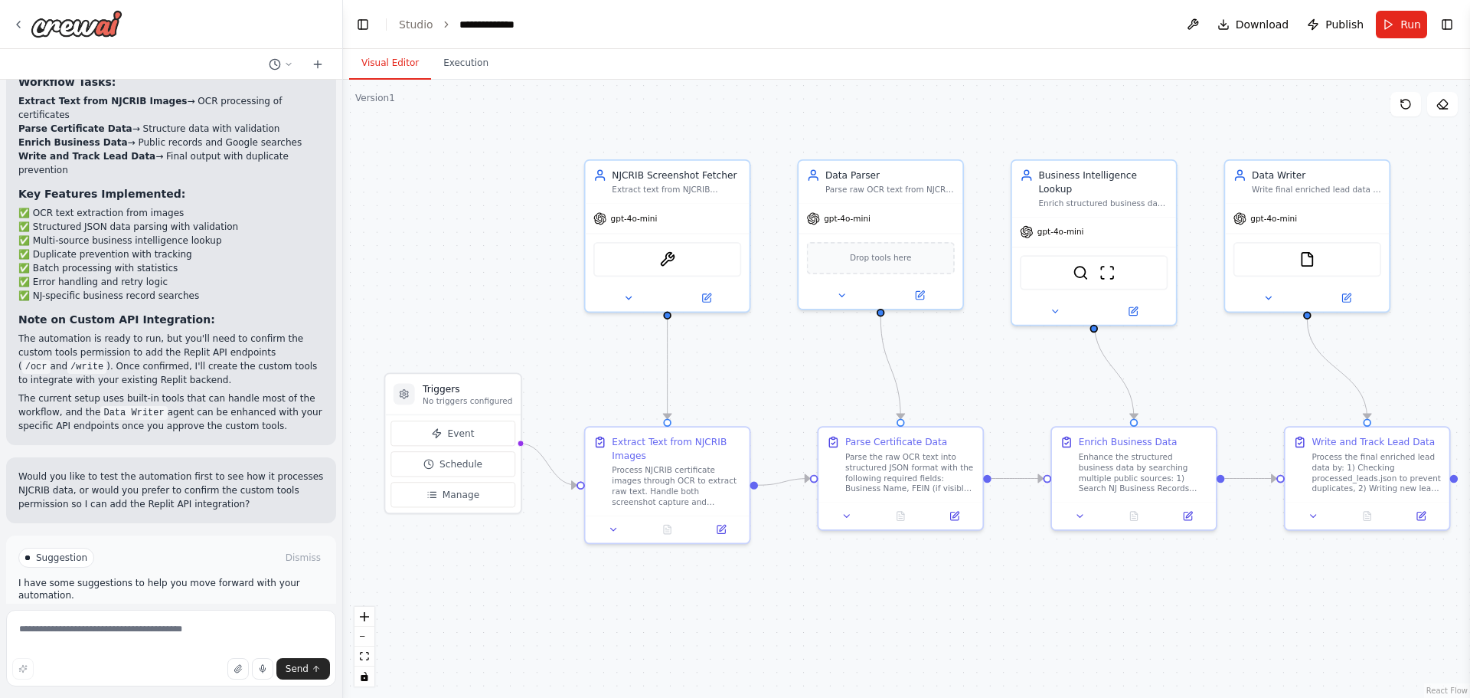
drag, startPoint x: 494, startPoint y: 222, endPoint x: 461, endPoint y: 222, distance: 32.9
click at [463, 222] on div ".deletable-edge-delete-btn { width: 20px; height: 20px; border: 0px solid #ffff…" at bounding box center [906, 389] width 1127 height 618
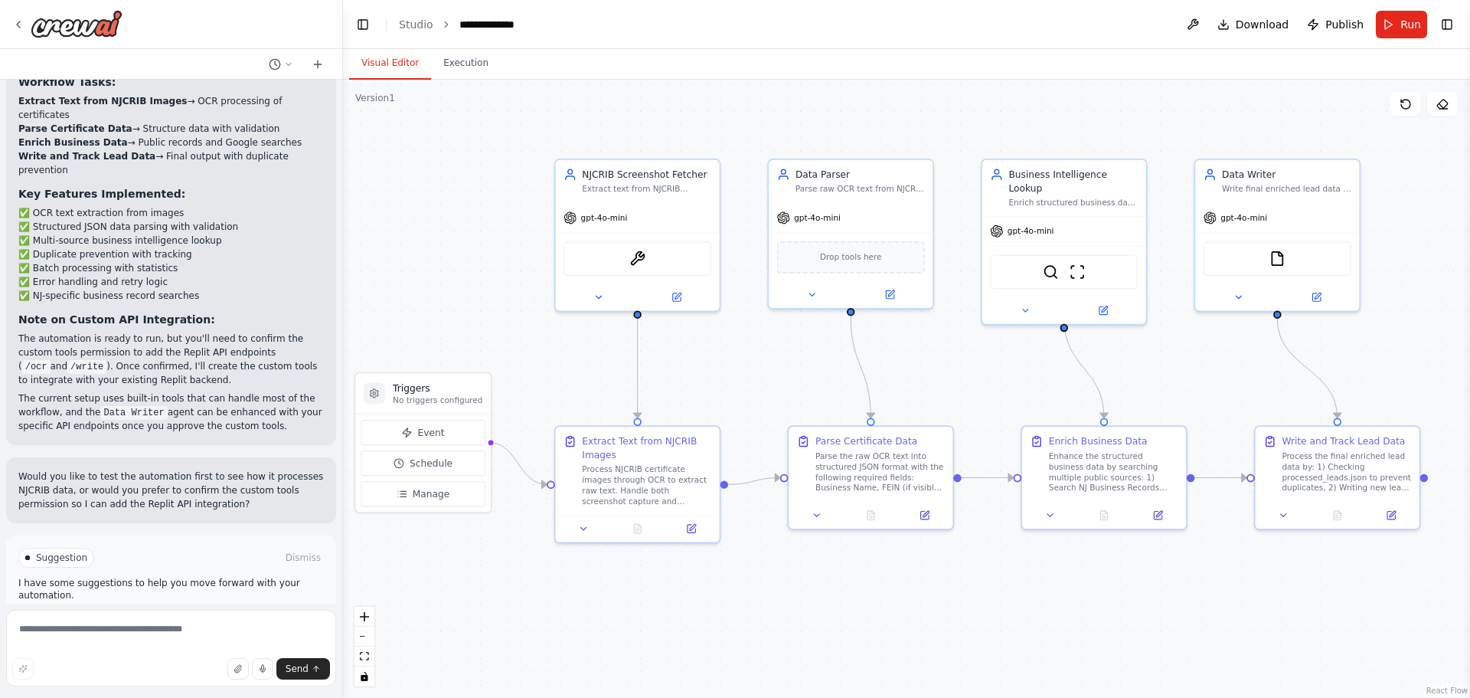
drag, startPoint x: 471, startPoint y: 224, endPoint x: 448, endPoint y: 223, distance: 23.0
click at [448, 223] on div ".deletable-edge-delete-btn { width: 20px; height: 20px; border: 0px solid #ffff…" at bounding box center [906, 389] width 1127 height 618
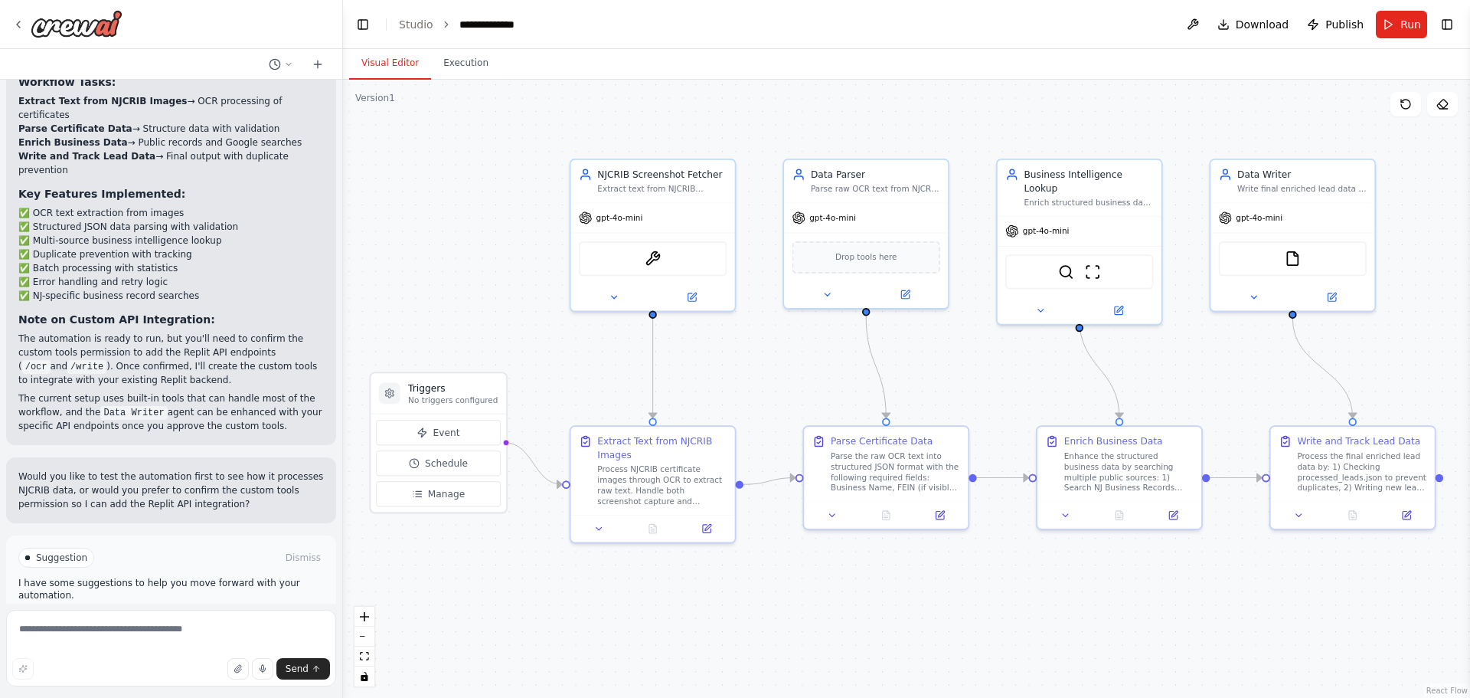
drag, startPoint x: 457, startPoint y: 226, endPoint x: 471, endPoint y: 226, distance: 13.8
click at [471, 226] on div ".deletable-edge-delete-btn { width: 20px; height: 20px; border: 0px solid #ffff…" at bounding box center [906, 389] width 1127 height 618
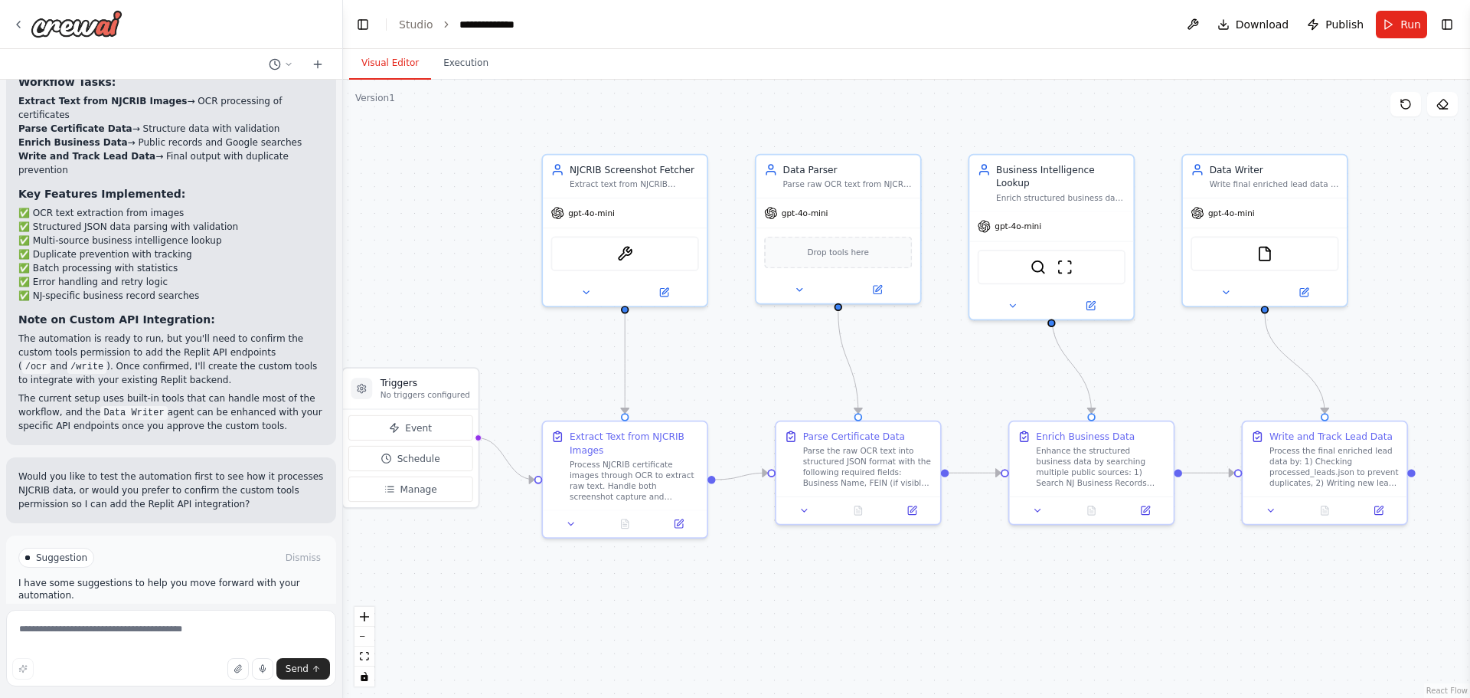
drag, startPoint x: 1084, startPoint y: 603, endPoint x: 1117, endPoint y: 593, distance: 33.7
click at [1117, 593] on div ".deletable-edge-delete-btn { width: 20px; height: 20px; border: 0px solid #ffff…" at bounding box center [906, 389] width 1127 height 618
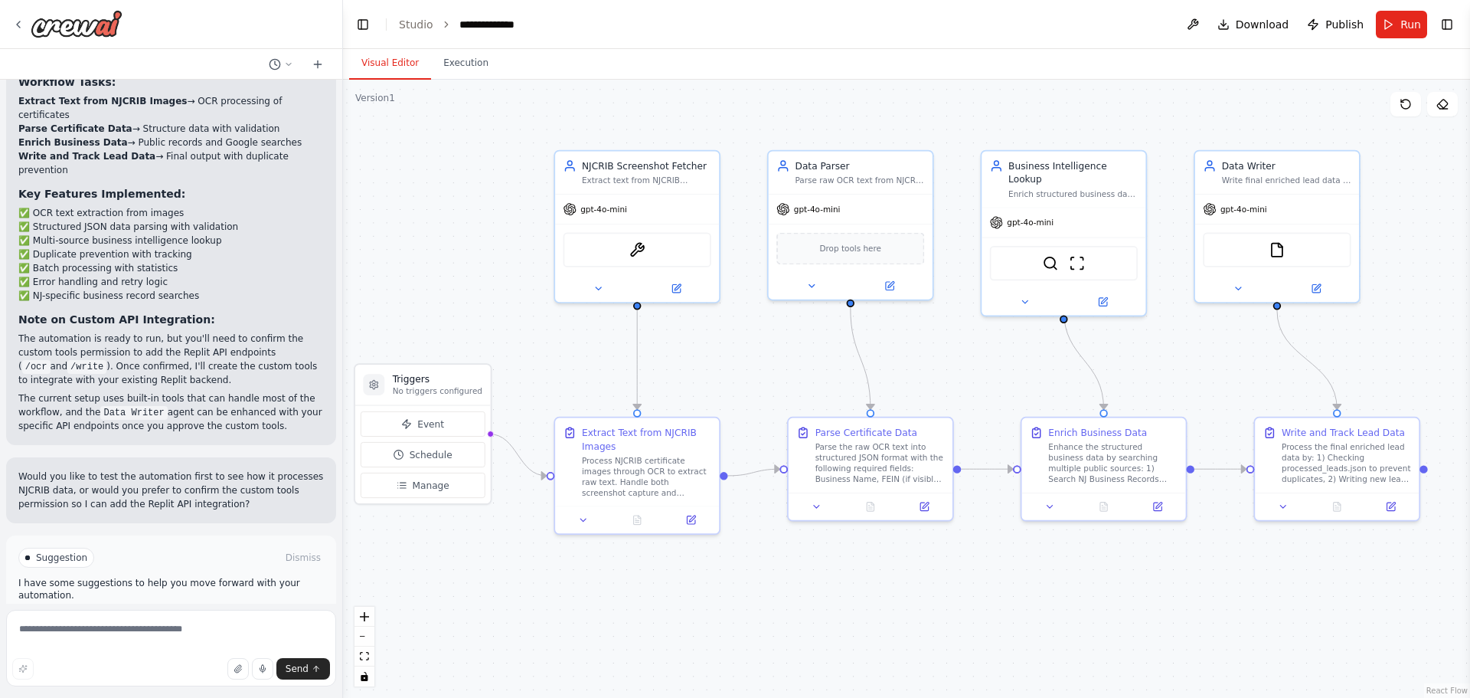
drag, startPoint x: 1098, startPoint y: 607, endPoint x: 1112, endPoint y: 603, distance: 14.3
click at [1112, 603] on div ".deletable-edge-delete-btn { width: 20px; height: 20px; border: 0px solid #ffff…" at bounding box center [906, 389] width 1127 height 618
click at [185, 583] on div "Suggestion Dismiss I have some suggestions to help you move forward with your a…" at bounding box center [171, 591] width 330 height 112
drag, startPoint x: 186, startPoint y: 574, endPoint x: -12, endPoint y: 522, distance: 204.9
click at [0, 522] on html "Hello! I'm the CrewAI assistant. What kind of automation do you want to build? …" at bounding box center [735, 349] width 1470 height 698
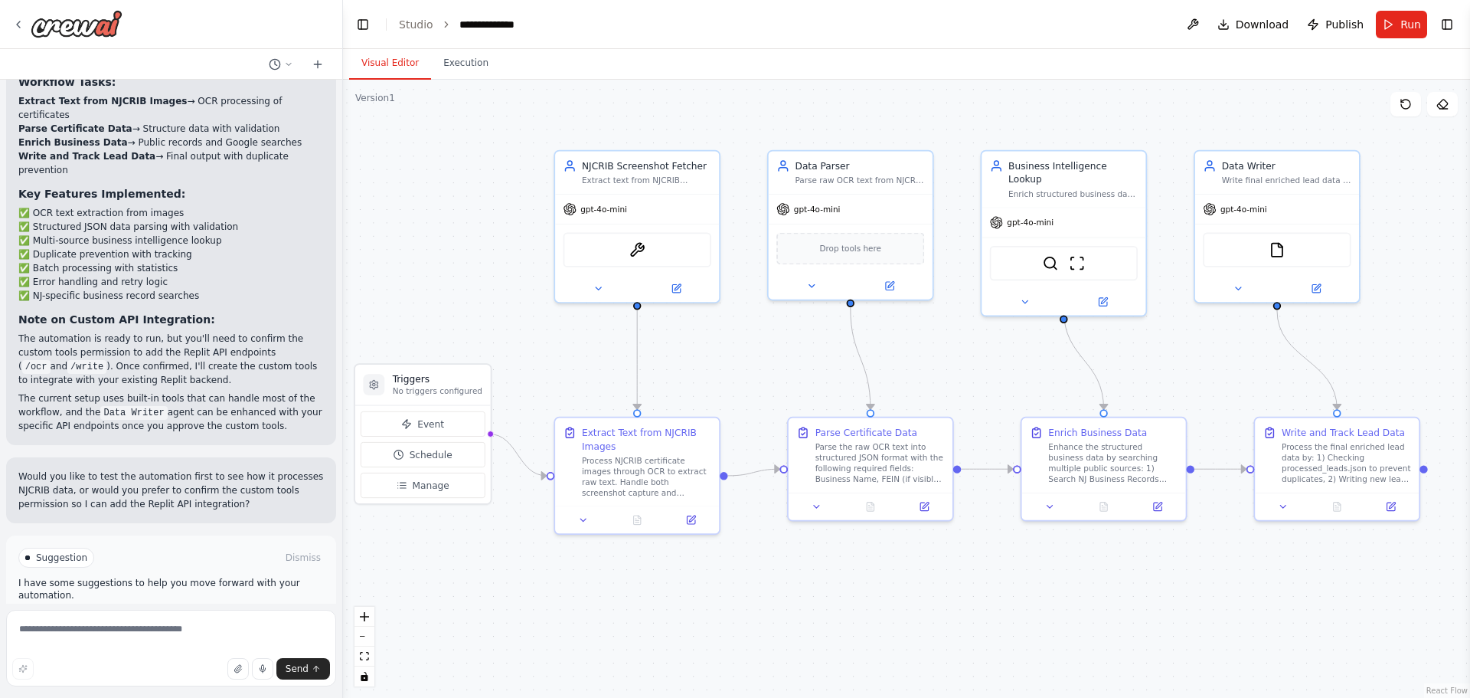
click at [54, 548] on div "Suggestion" at bounding box center [56, 558] width 76 height 20
click at [55, 551] on span "Suggestion" at bounding box center [61, 557] width 51 height 12
drag, startPoint x: 55, startPoint y: 502, endPoint x: 59, endPoint y: 512, distance: 10.0
click at [56, 551] on span "Suggestion" at bounding box center [61, 557] width 51 height 12
click at [82, 610] on button "Run Automation" at bounding box center [171, 622] width 306 height 25
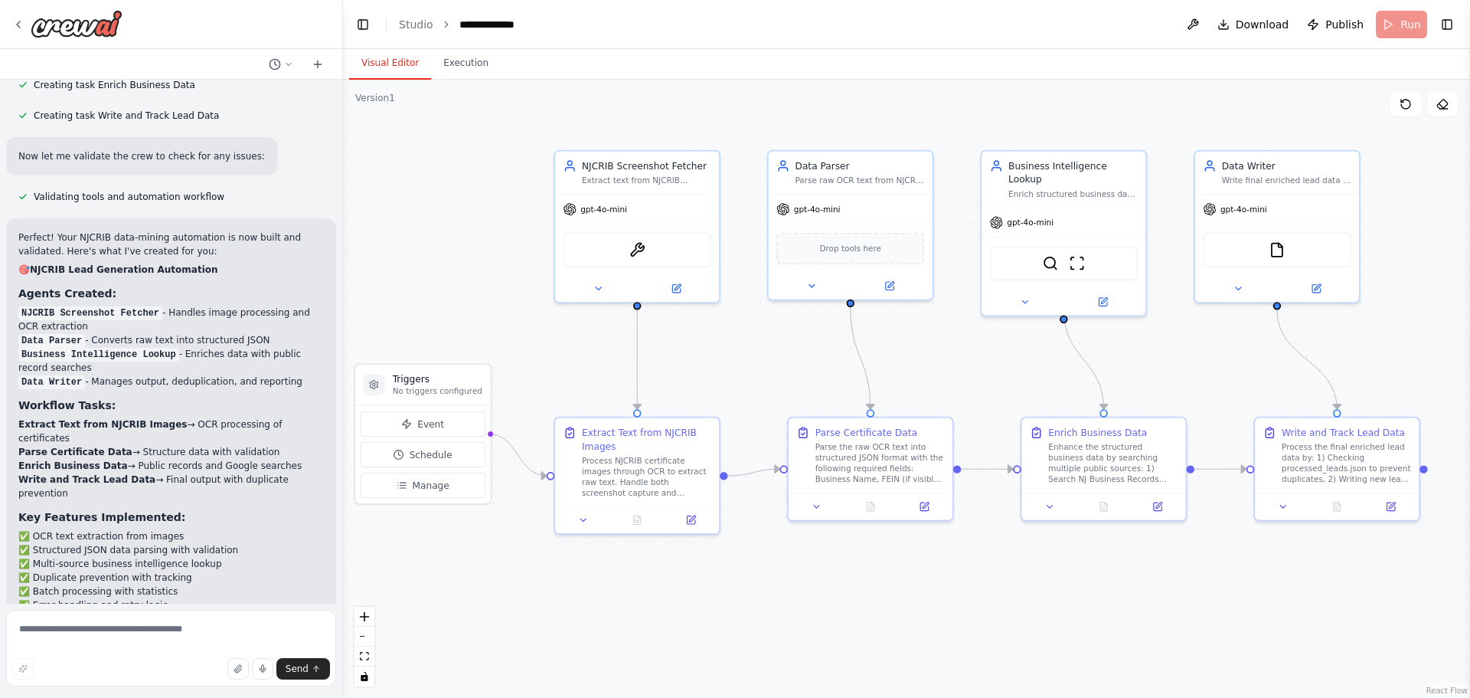
scroll to position [1566, 0]
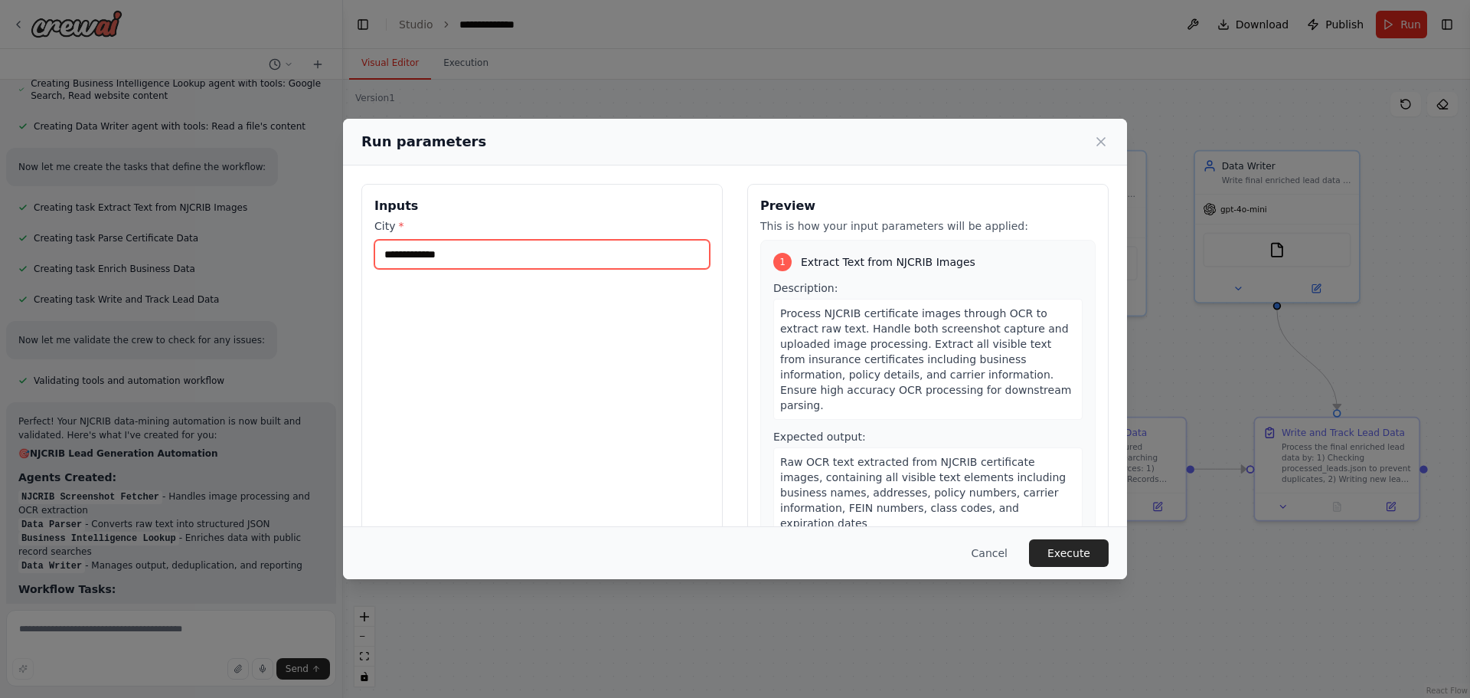
click at [467, 253] on input "City *" at bounding box center [542, 254] width 335 height 29
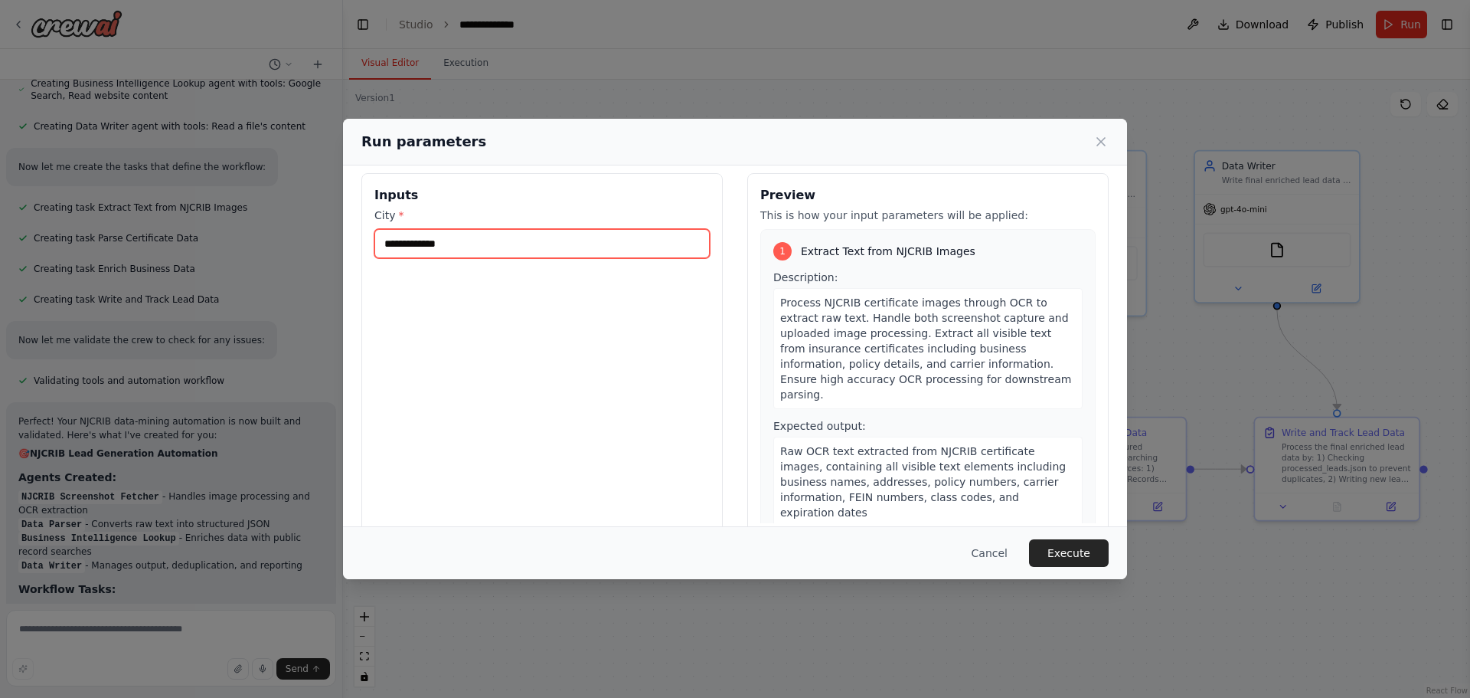
scroll to position [0, 0]
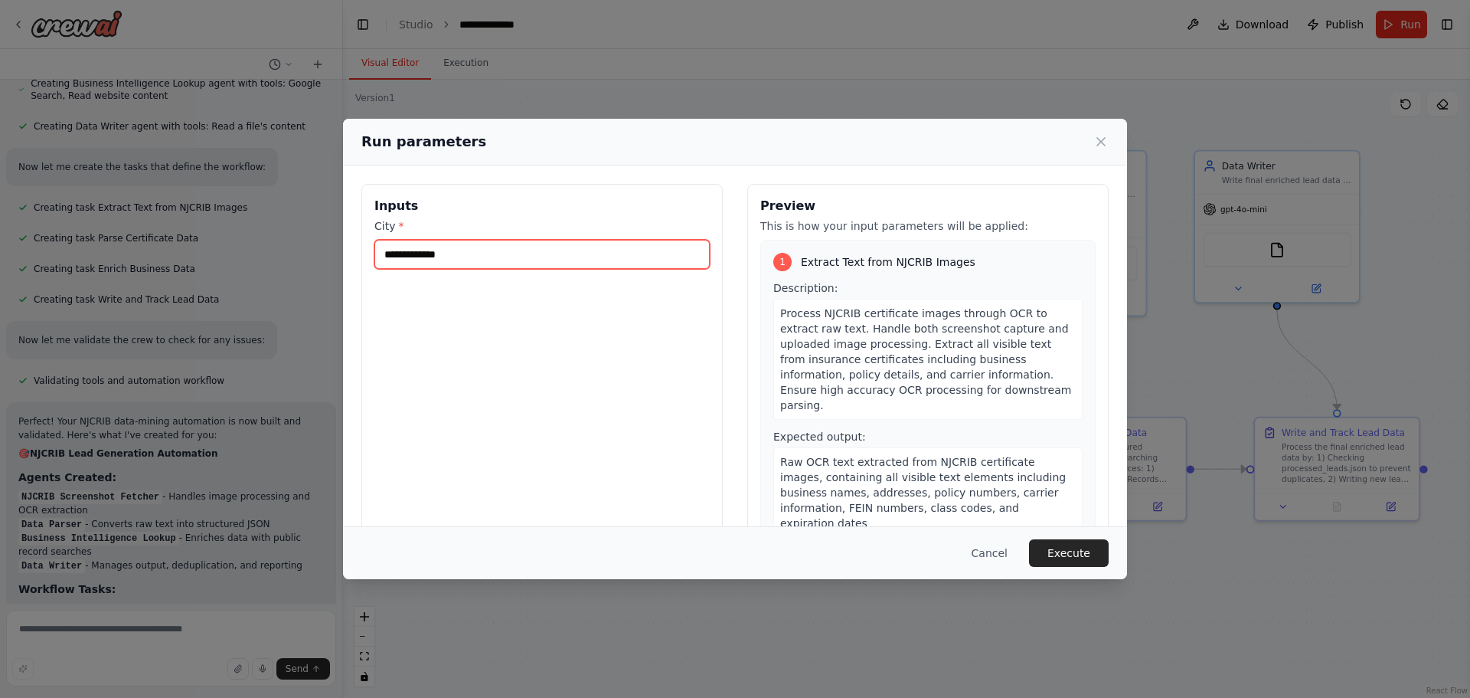
click at [450, 252] on input "City *" at bounding box center [542, 254] width 335 height 29
click at [978, 545] on button "Cancel" at bounding box center [990, 553] width 61 height 28
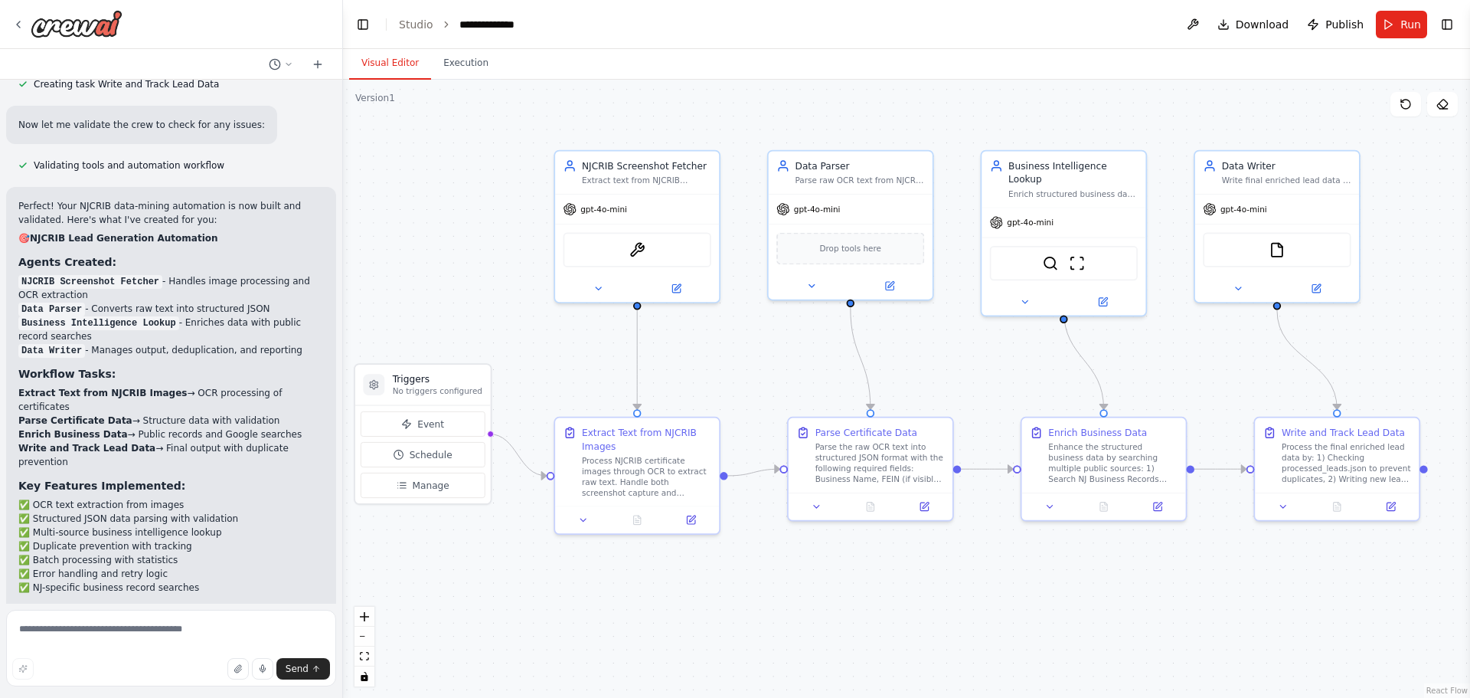
scroll to position [1949, 0]
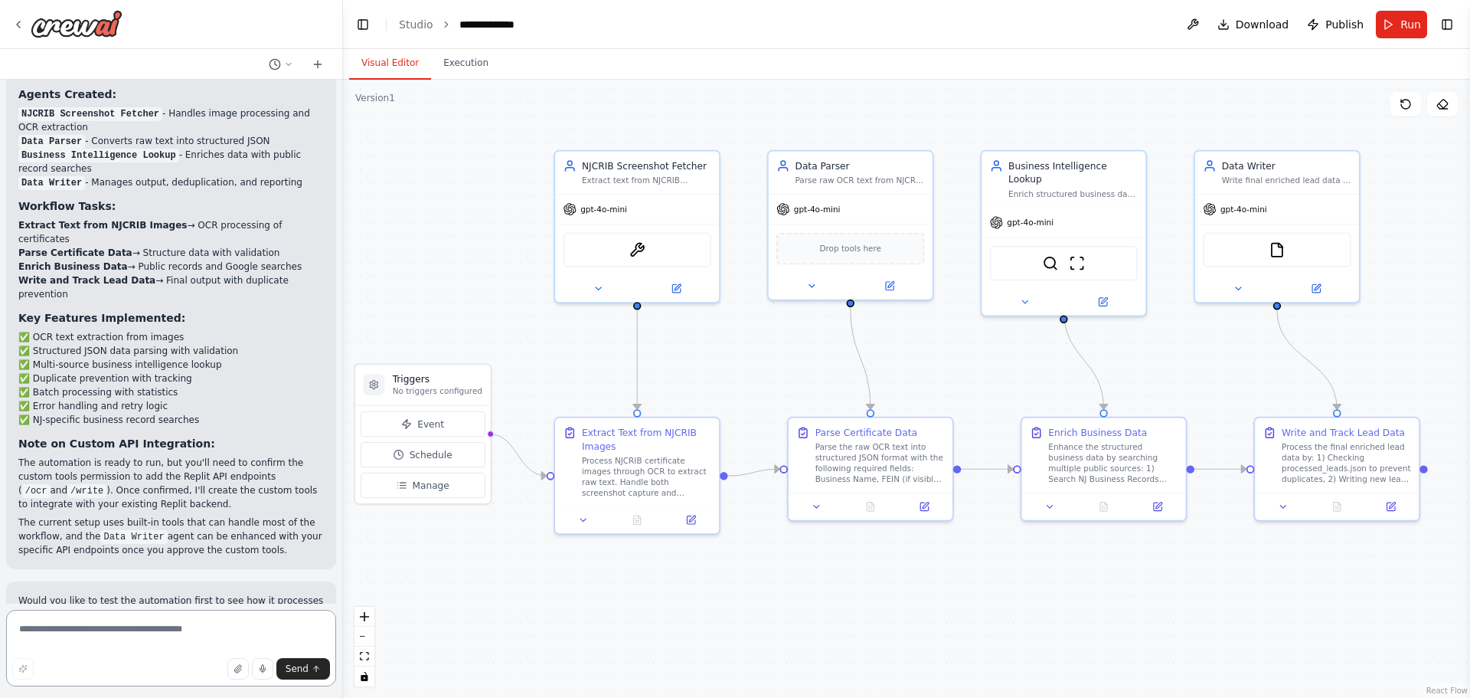
click at [70, 654] on textarea at bounding box center [171, 648] width 330 height 77
type textarea "**********"
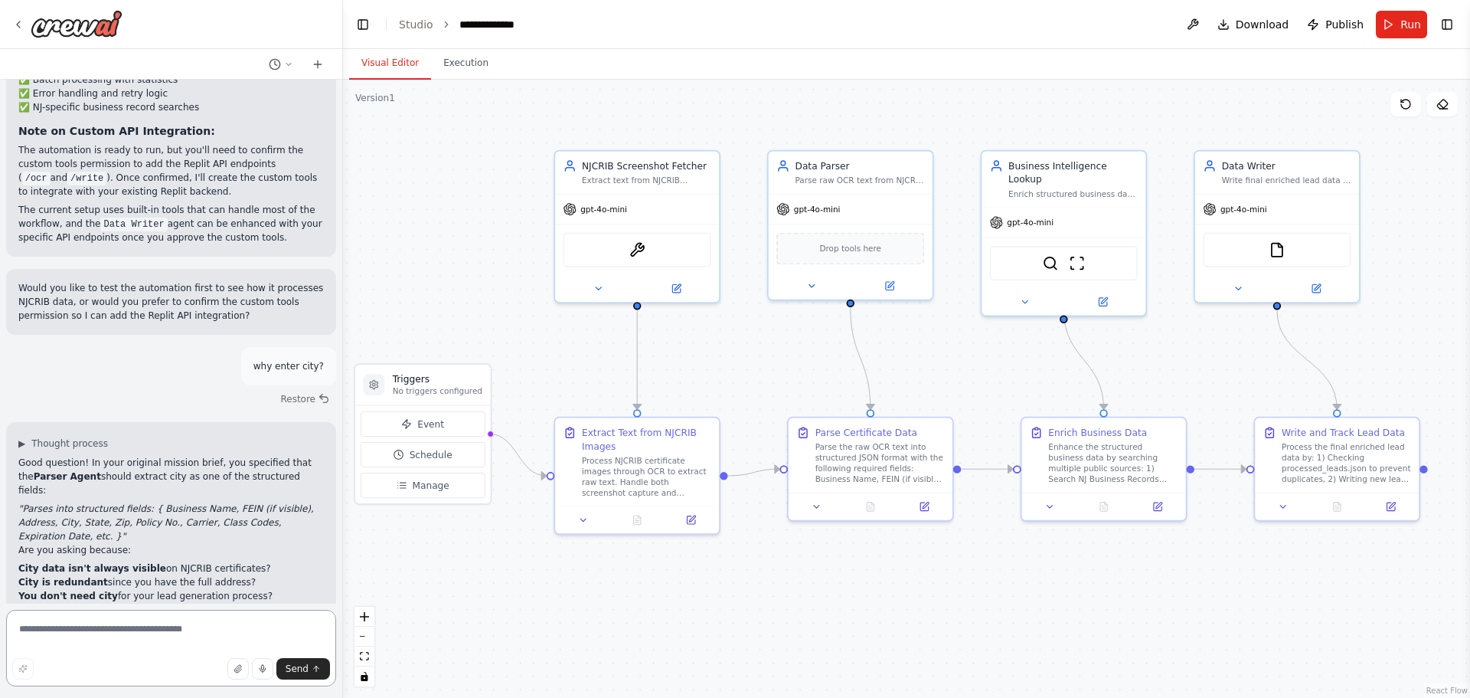
scroll to position [2275, 0]
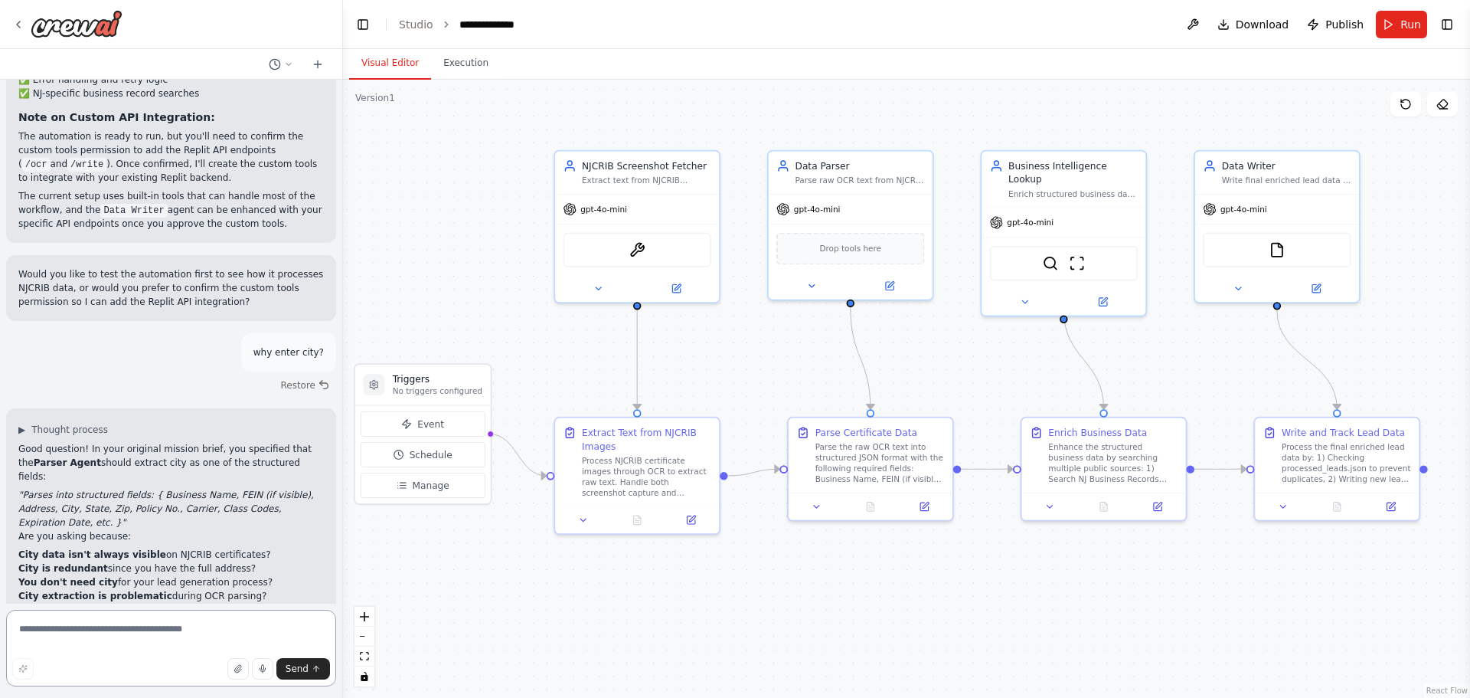
click at [87, 637] on textarea at bounding box center [171, 648] width 330 height 77
type textarea "**********"
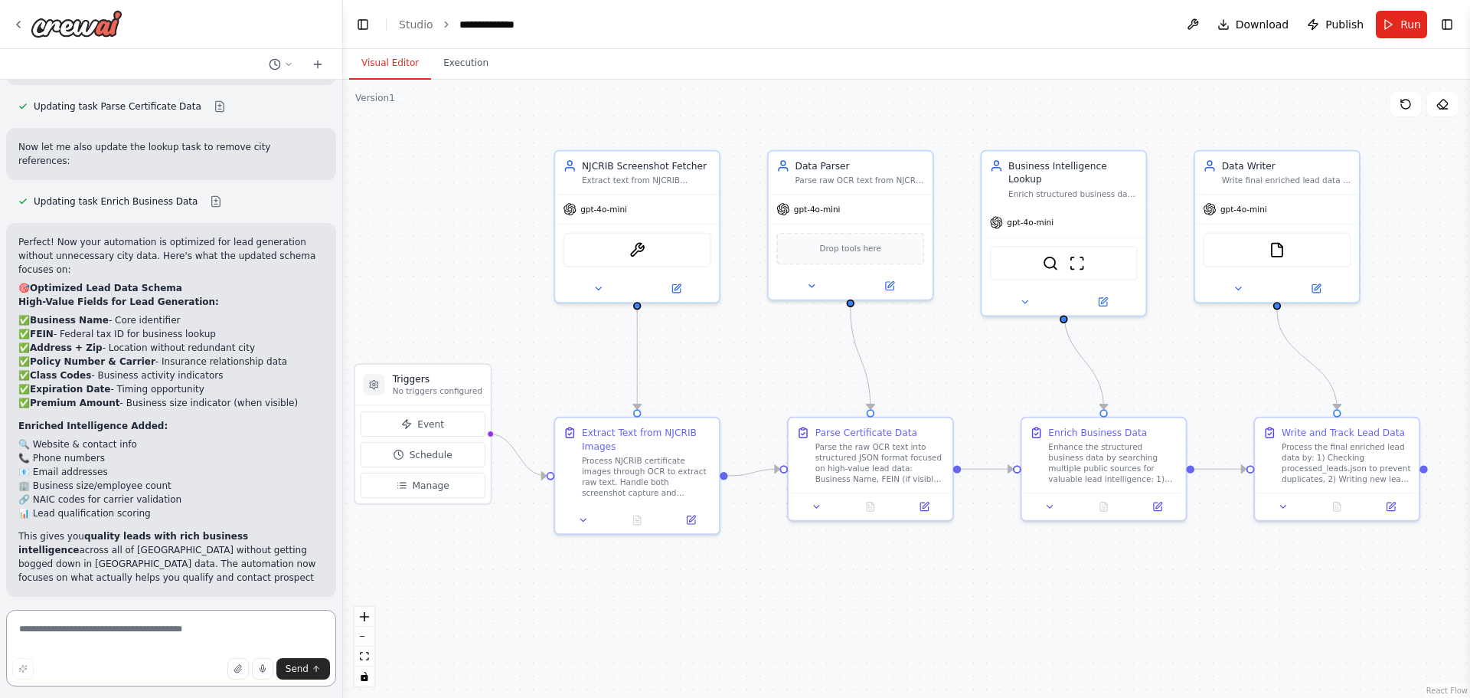
scroll to position [3268, 0]
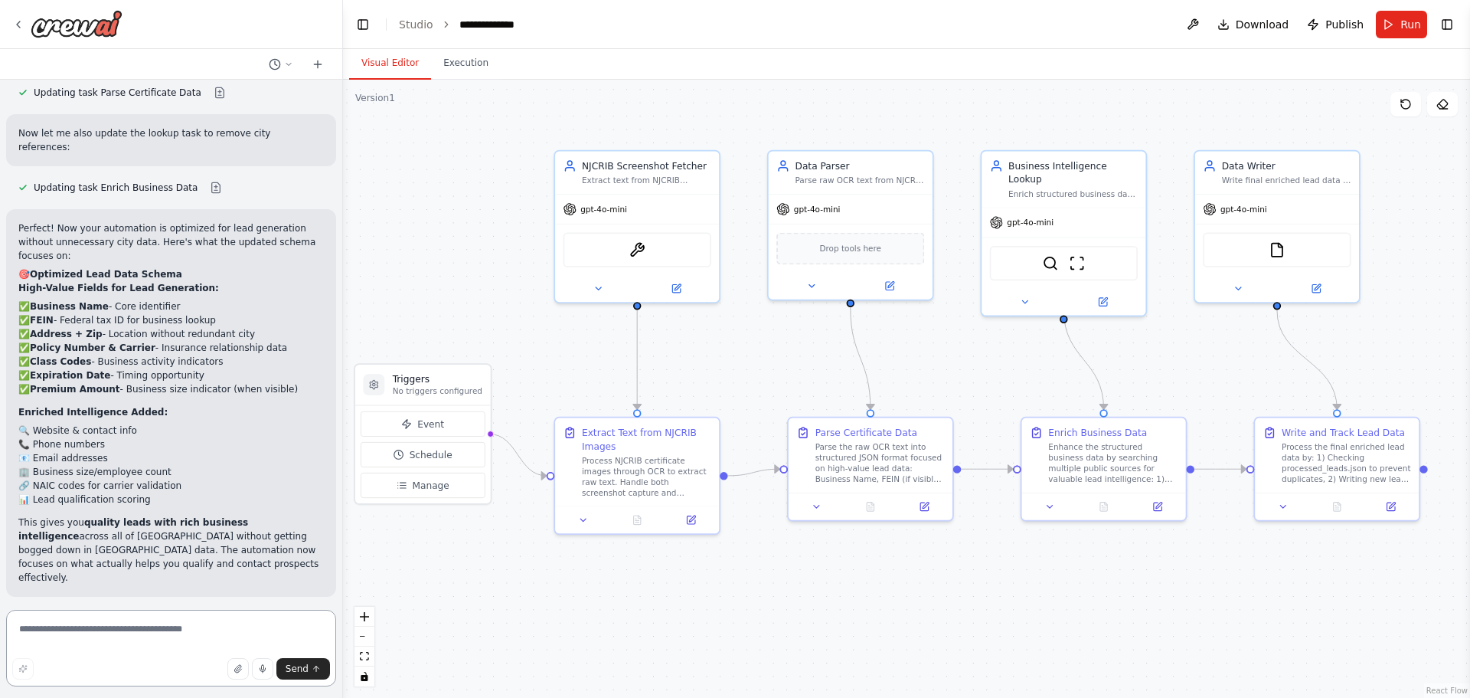
click at [116, 630] on textarea at bounding box center [171, 648] width 330 height 77
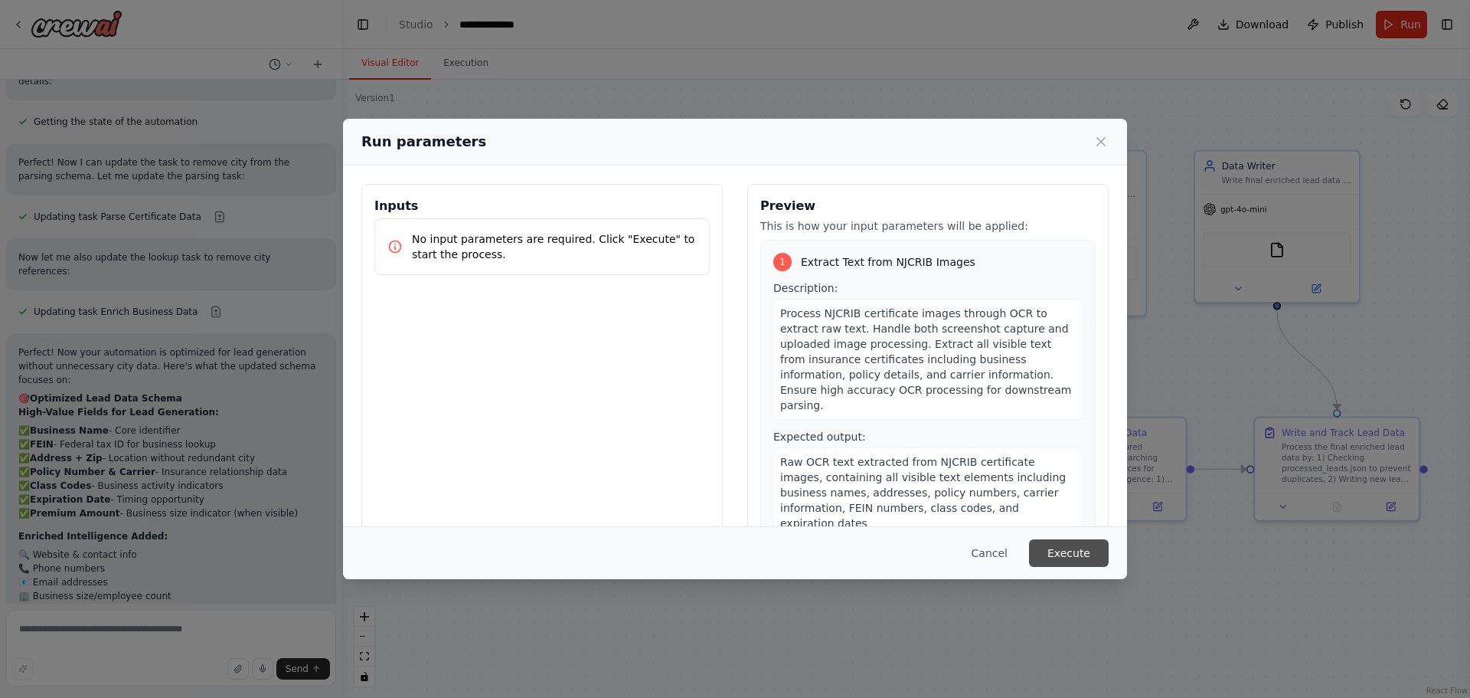
click at [1086, 550] on button "Execute" at bounding box center [1069, 553] width 80 height 28
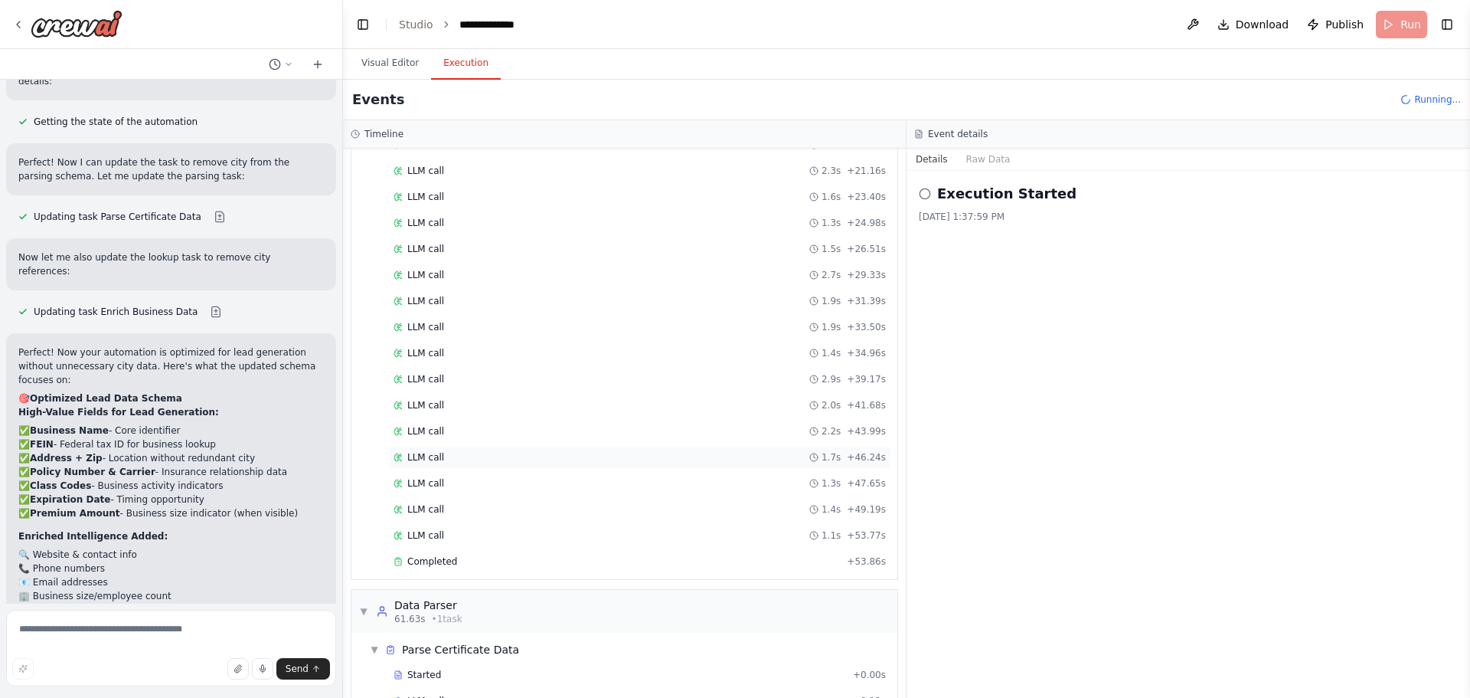
scroll to position [604, 0]
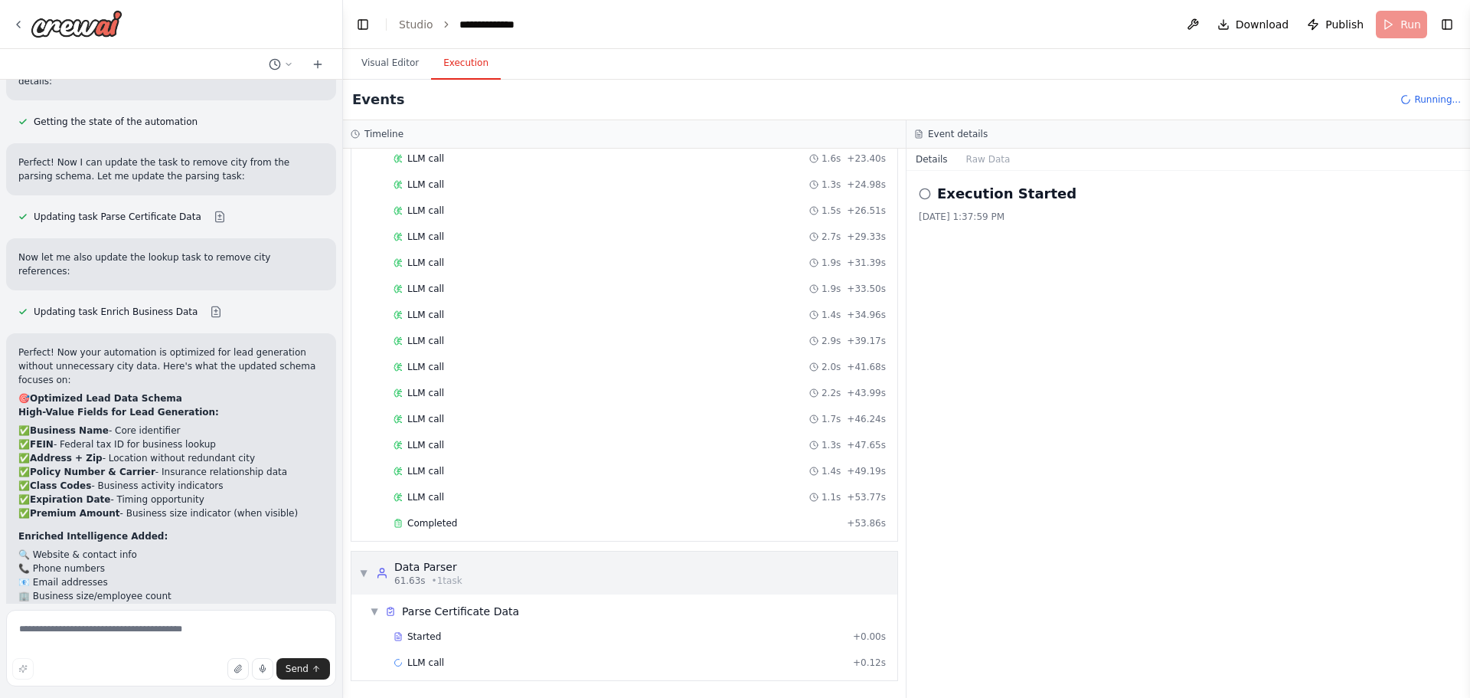
click at [361, 578] on span "▼" at bounding box center [363, 573] width 9 height 12
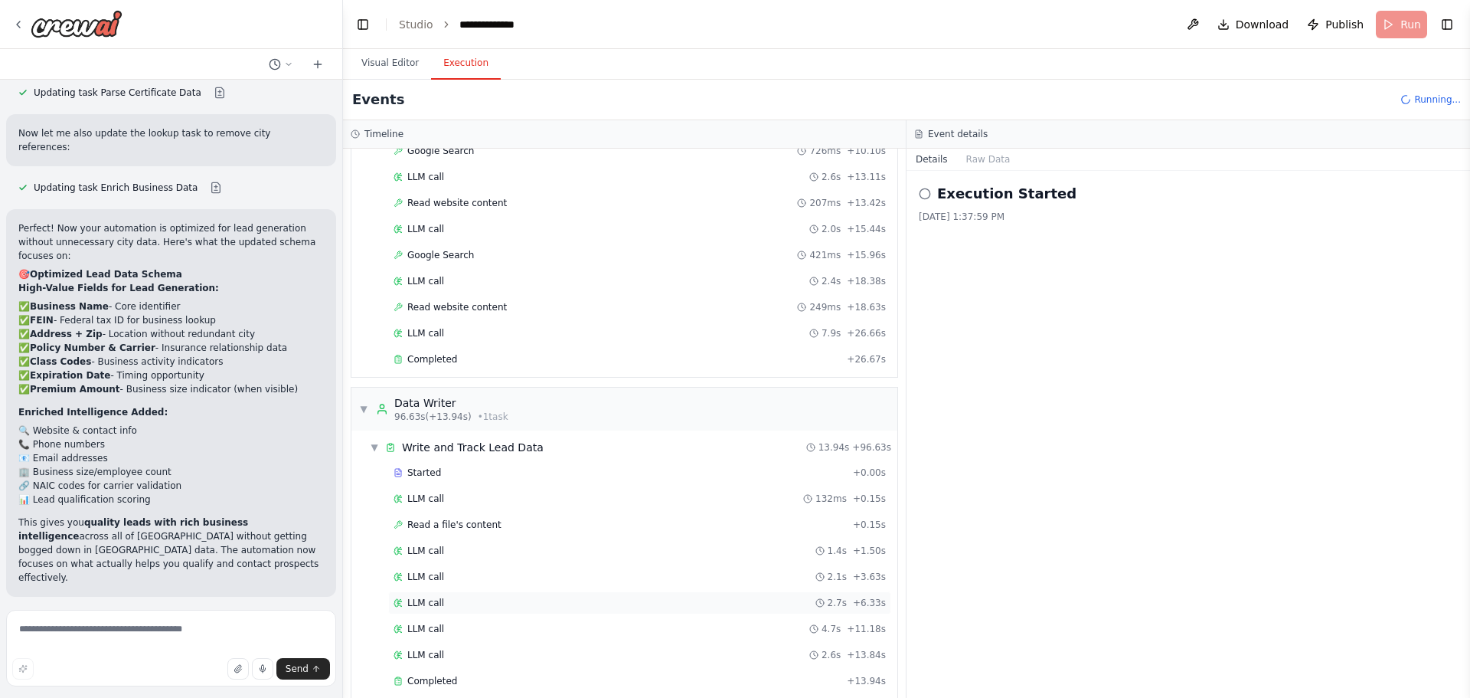
scroll to position [1482, 0]
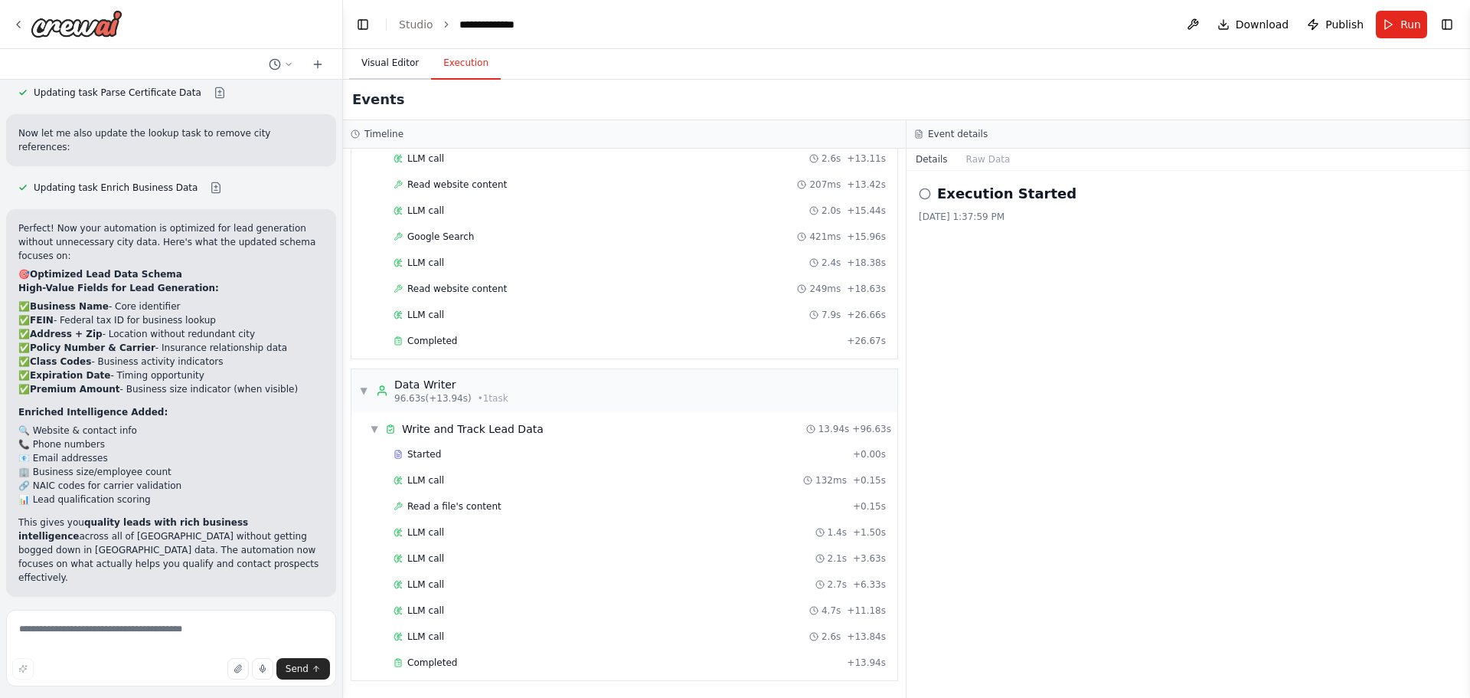
click at [394, 63] on button "Visual Editor" at bounding box center [390, 63] width 82 height 32
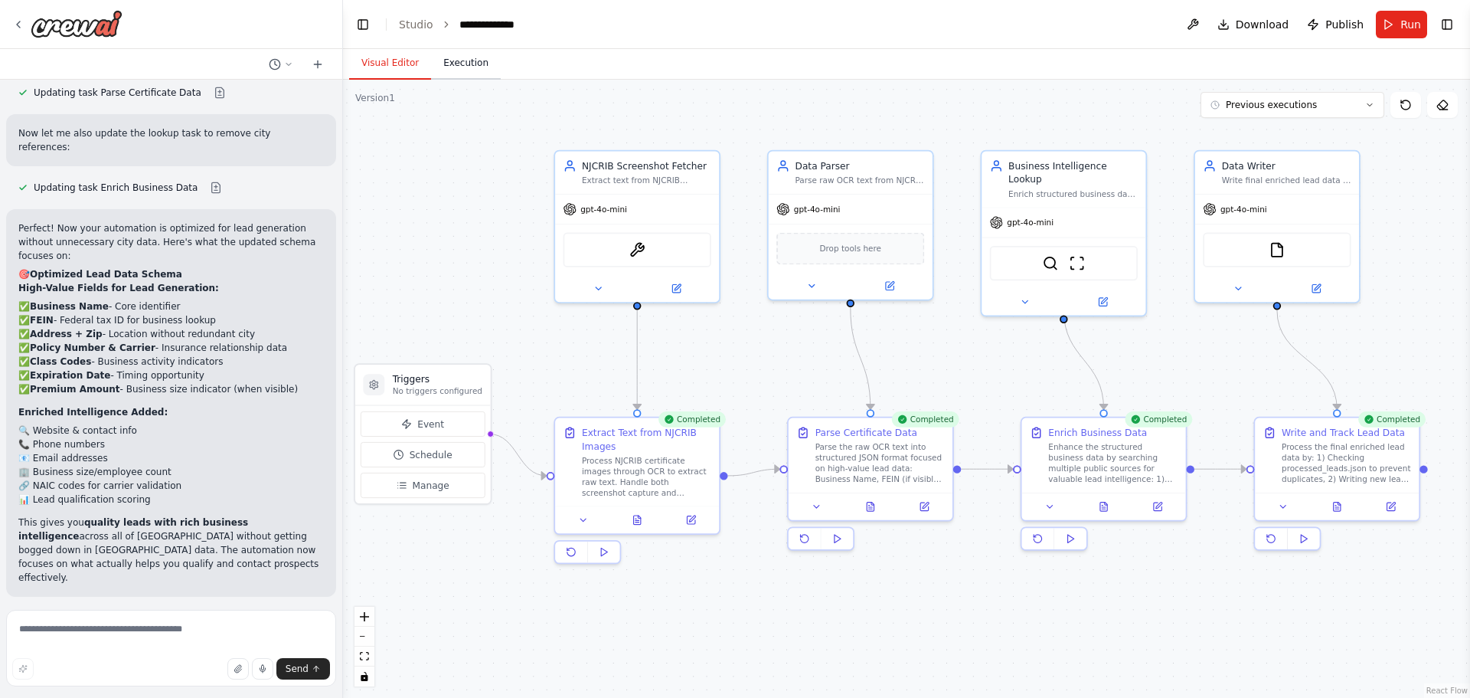
click at [445, 61] on button "Execution" at bounding box center [466, 63] width 70 height 32
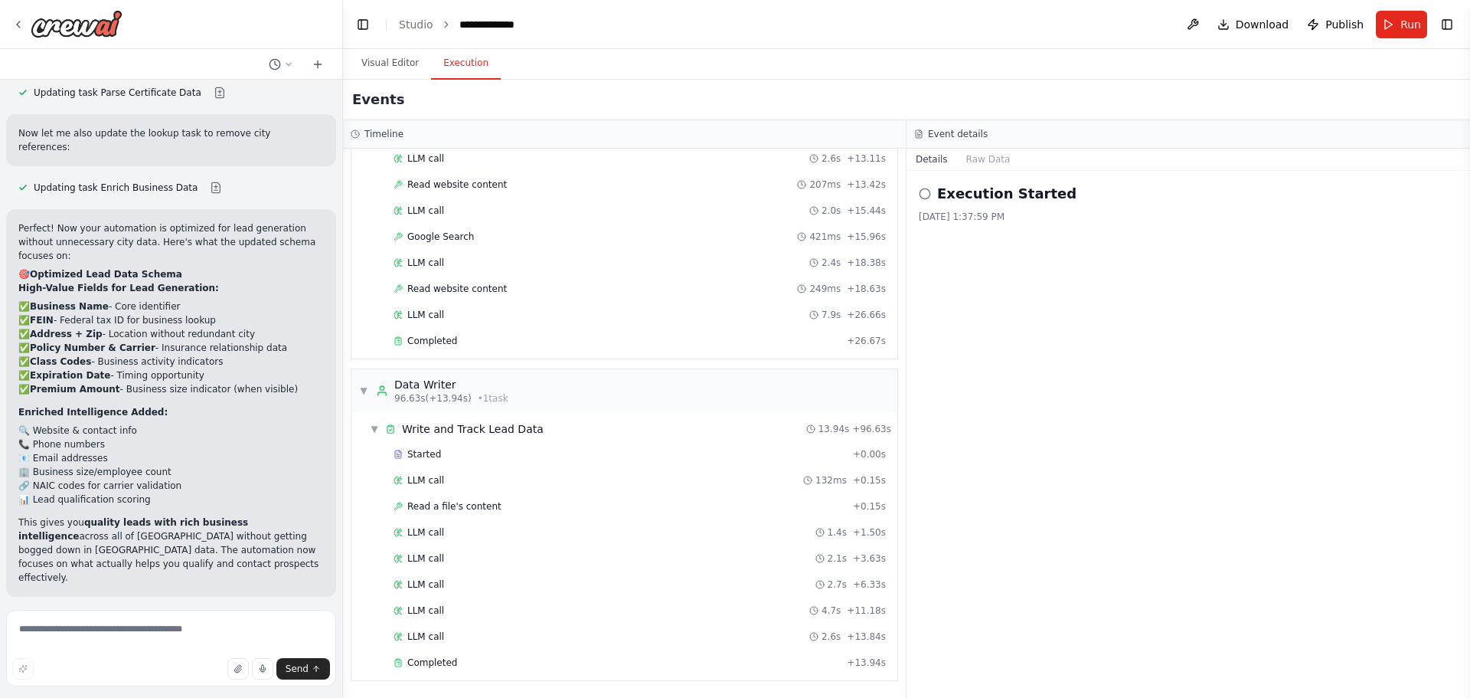
click at [55, 675] on span "Suggestion" at bounding box center [61, 681] width 51 height 12
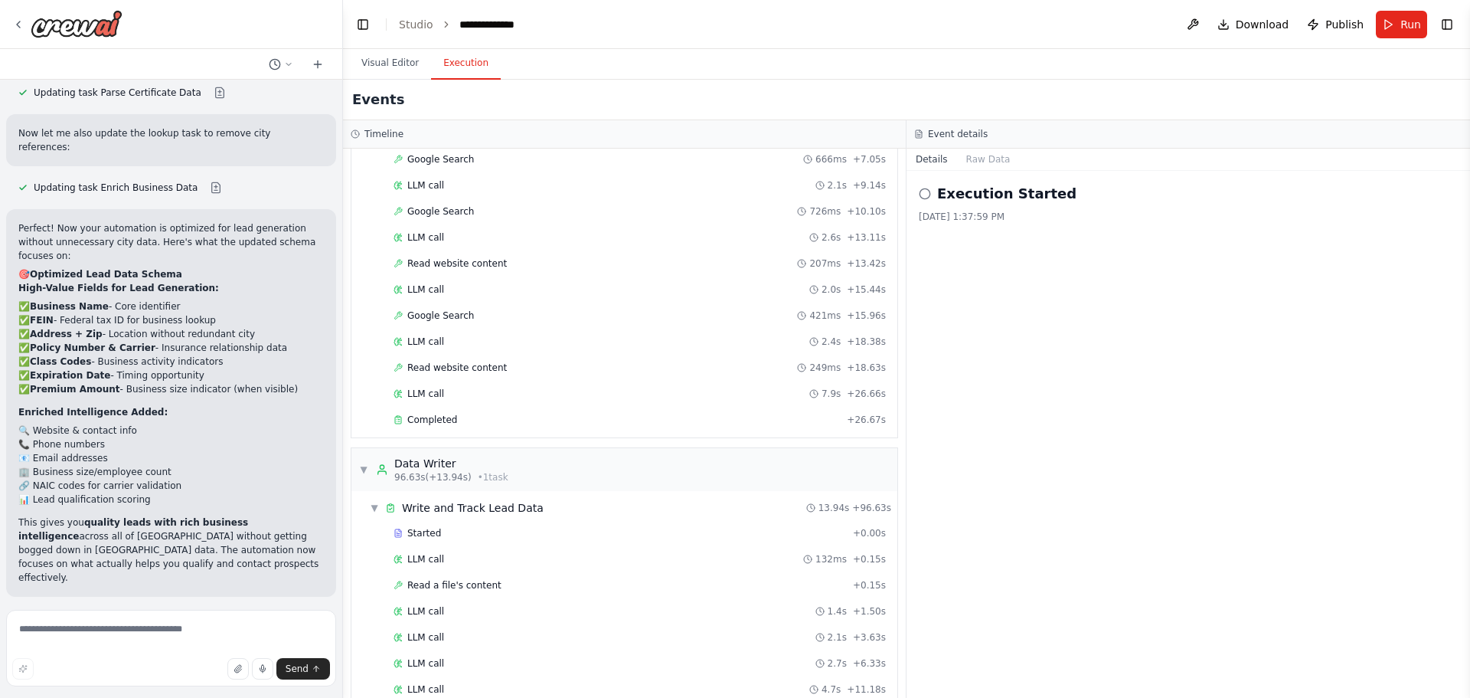
scroll to position [1252, 0]
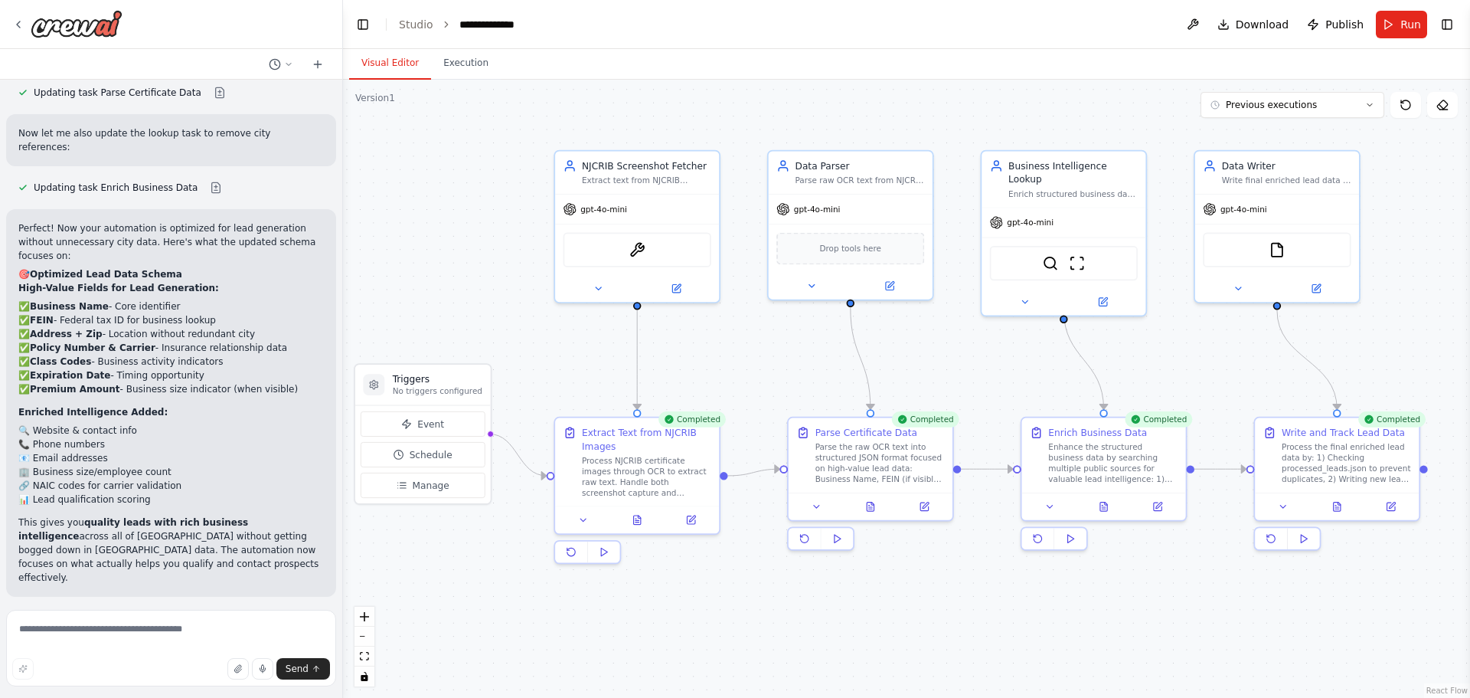
click at [397, 64] on button "Visual Editor" at bounding box center [390, 63] width 82 height 32
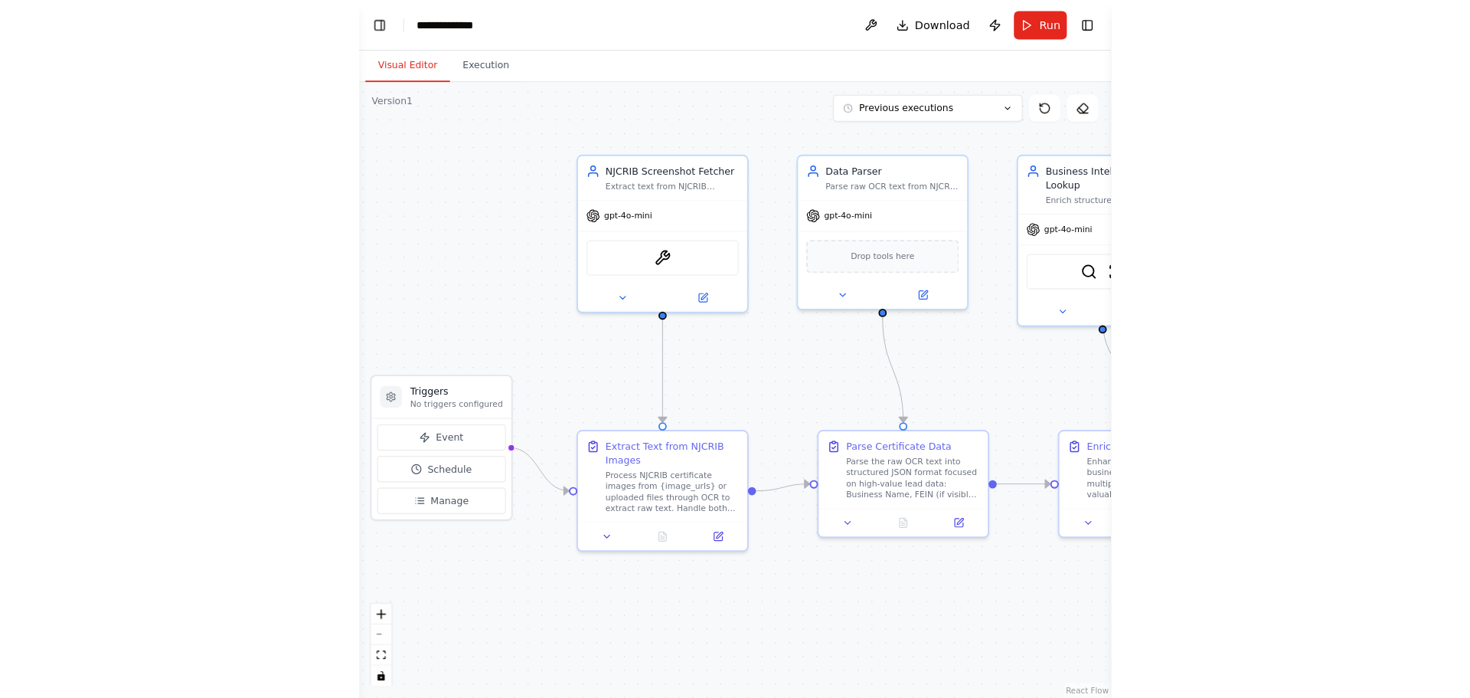
scroll to position [3596, 0]
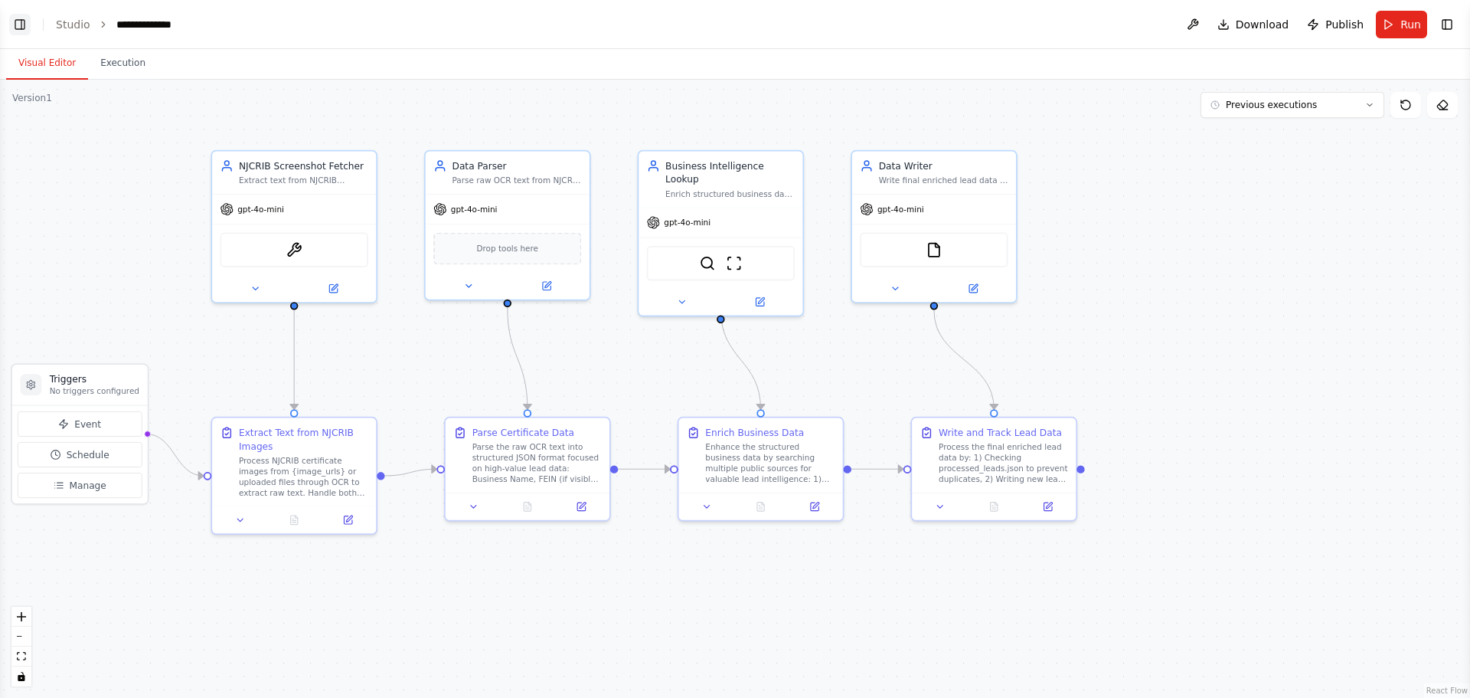
click at [11, 18] on button "Toggle Left Sidebar" at bounding box center [19, 24] width 21 height 21
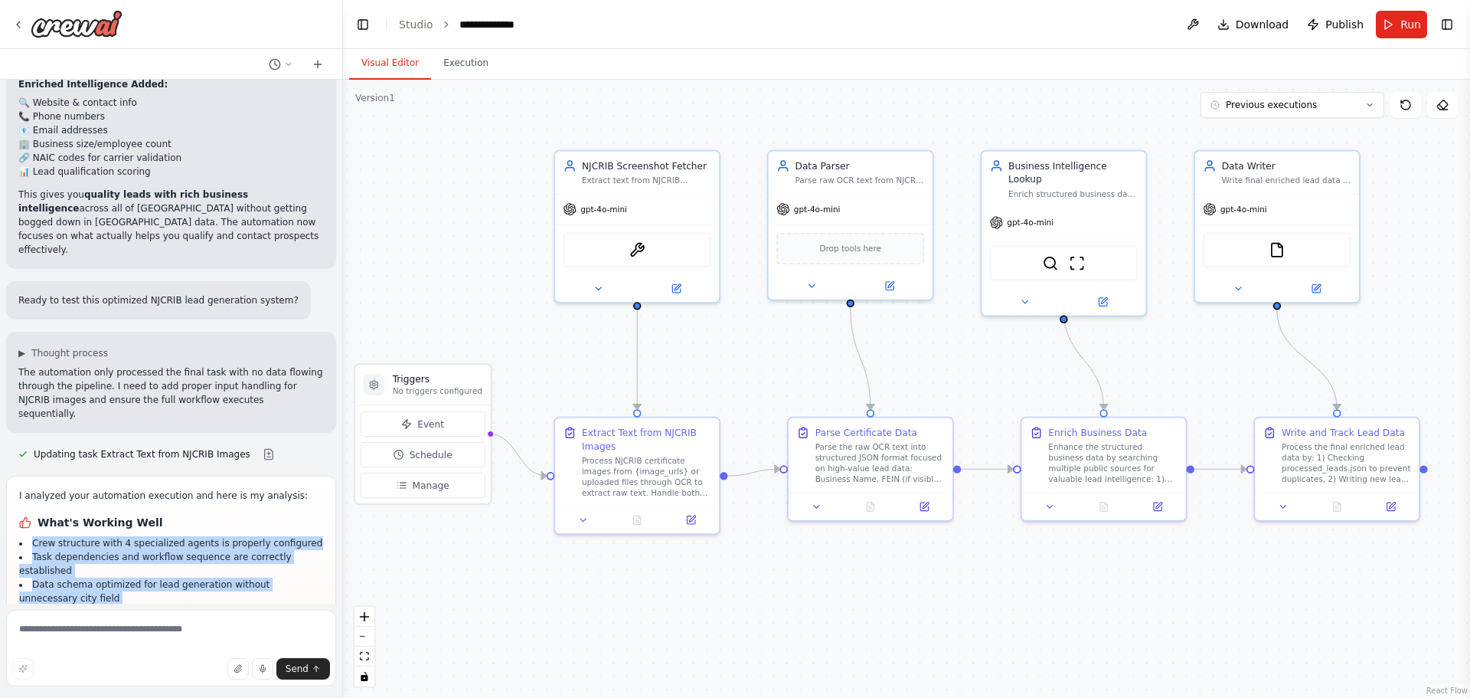
drag, startPoint x: 21, startPoint y: 343, endPoint x: 104, endPoint y: 650, distance: 318.1
click at [164, 623] on div "Hello! I'm the CrewAI assistant. What kind of automation do you want to build? …" at bounding box center [171, 349] width 343 height 698
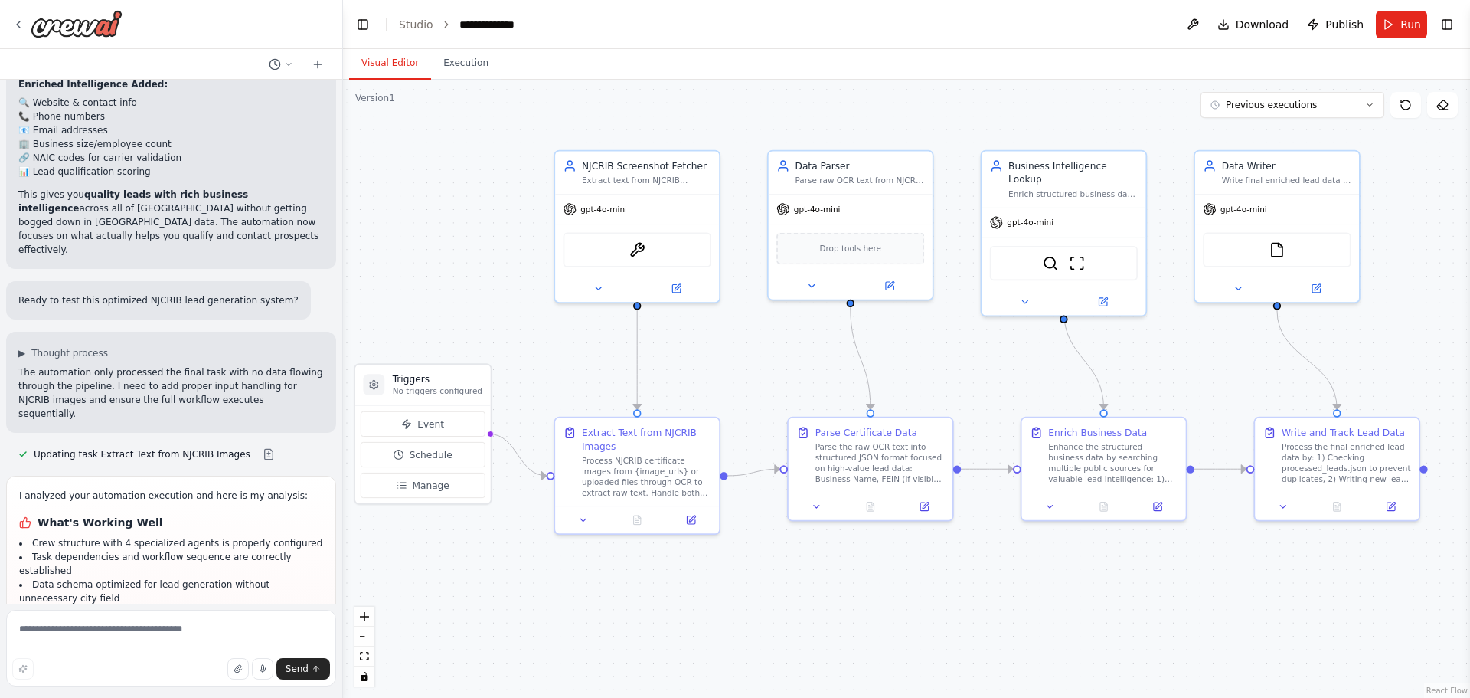
click at [73, 669] on div "Send" at bounding box center [171, 668] width 318 height 21
click at [78, 638] on textarea at bounding box center [171, 648] width 330 height 77
type textarea "**********"
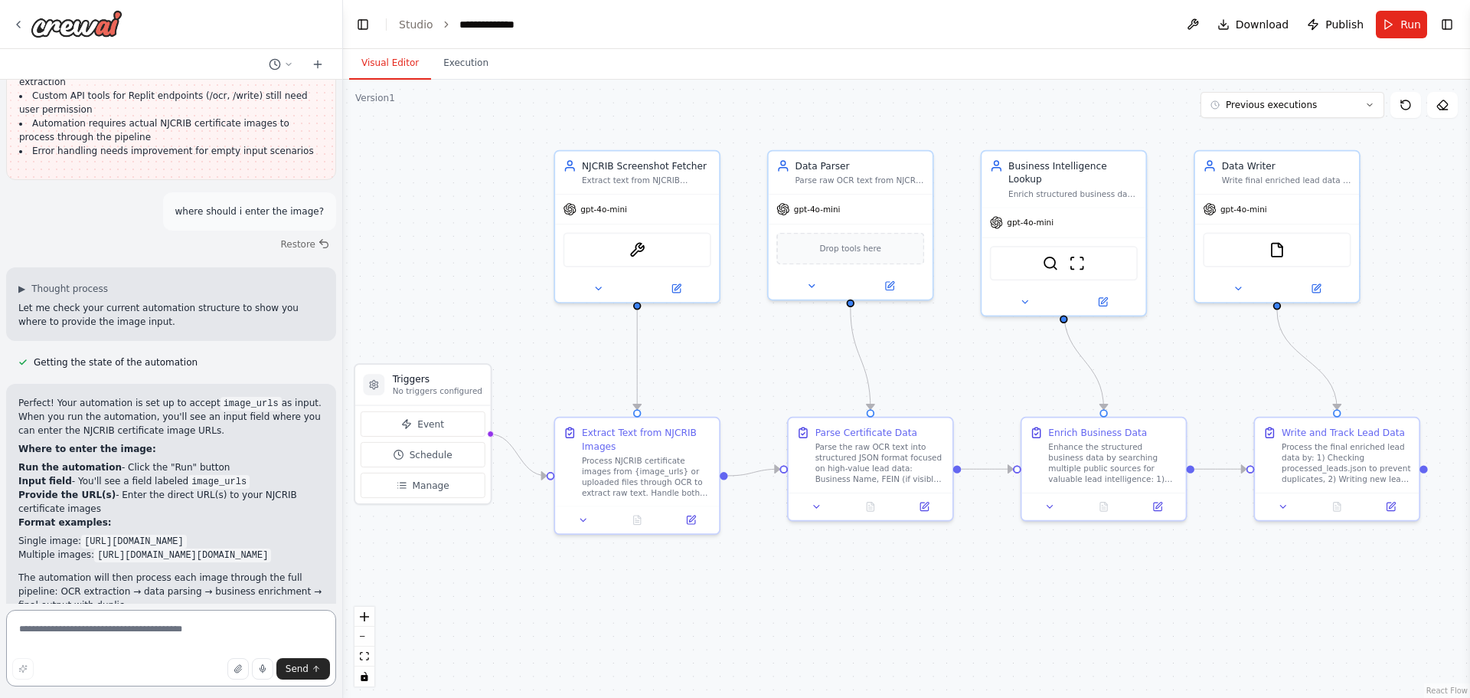
scroll to position [4242, 0]
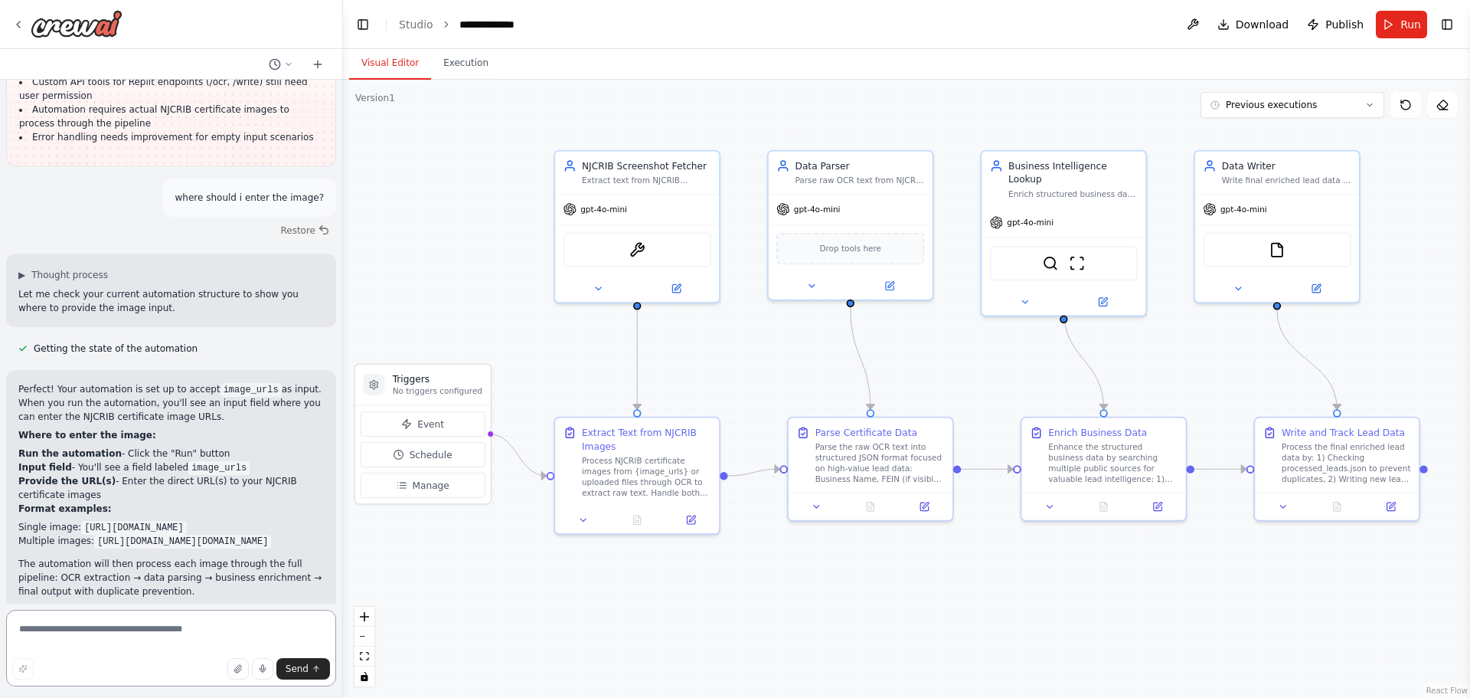
click at [87, 627] on textarea at bounding box center [171, 648] width 330 height 77
type textarea "**********"
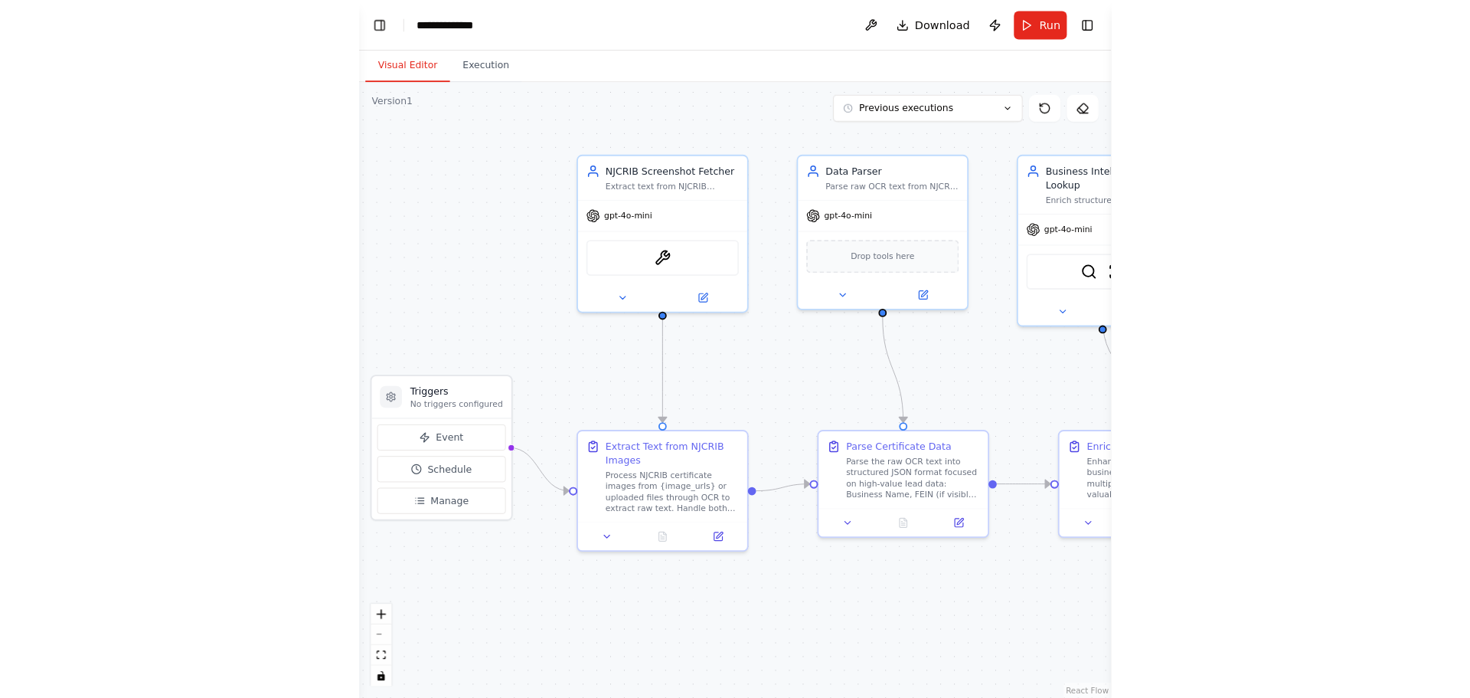
scroll to position [4532, 0]
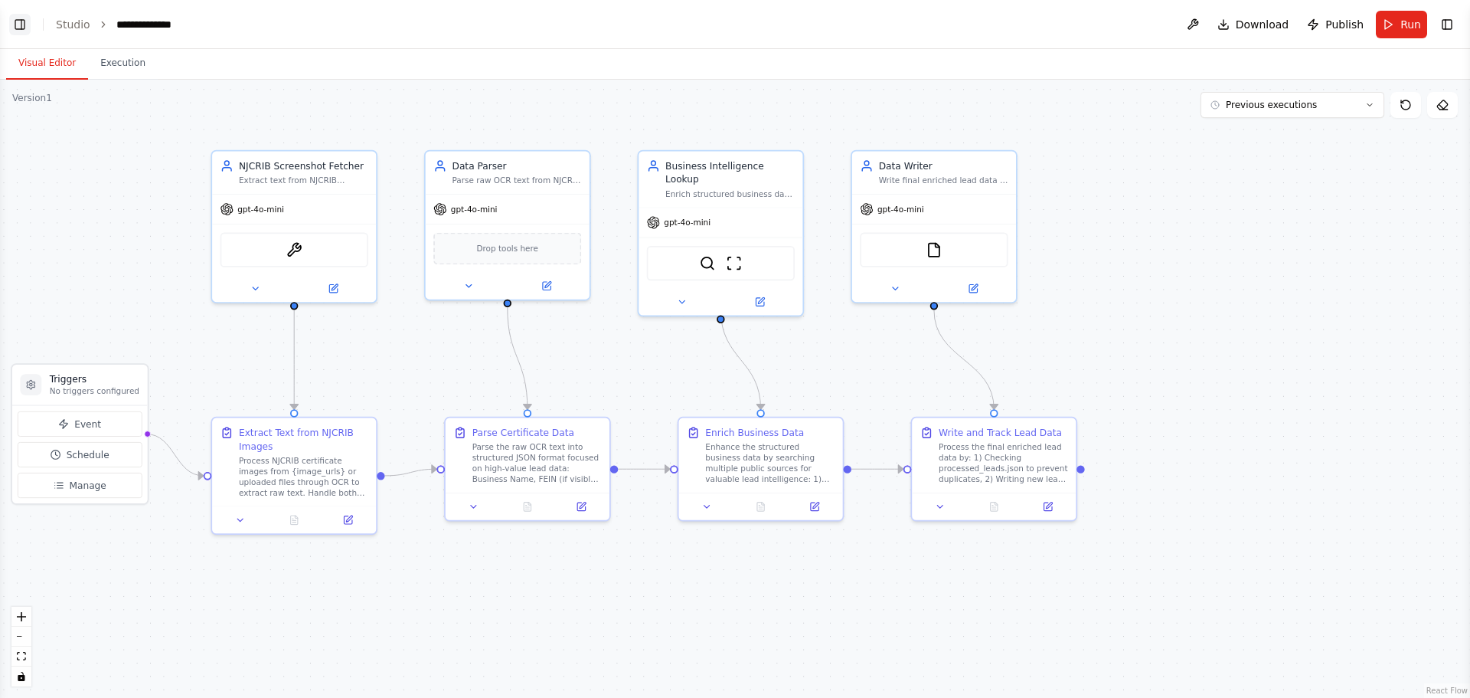
click at [17, 28] on button "Toggle Left Sidebar" at bounding box center [19, 24] width 21 height 21
